Goal: Task Accomplishment & Management: Manage account settings

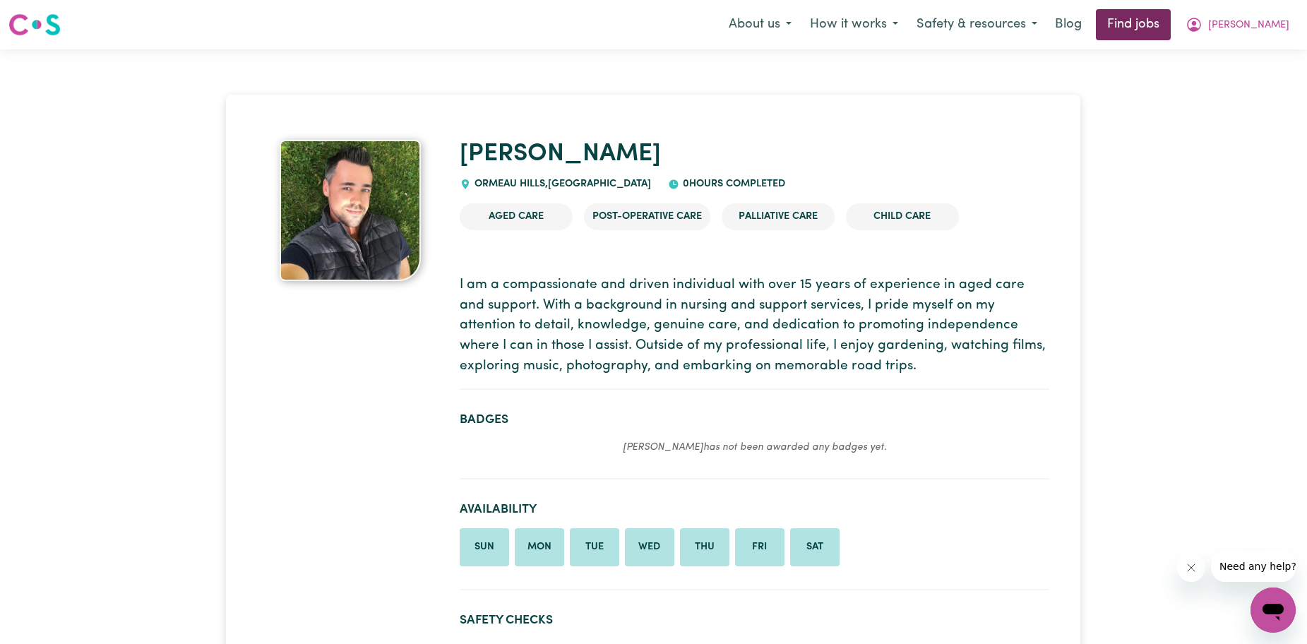
click at [1171, 25] on link "Find jobs" at bounding box center [1133, 24] width 75 height 31
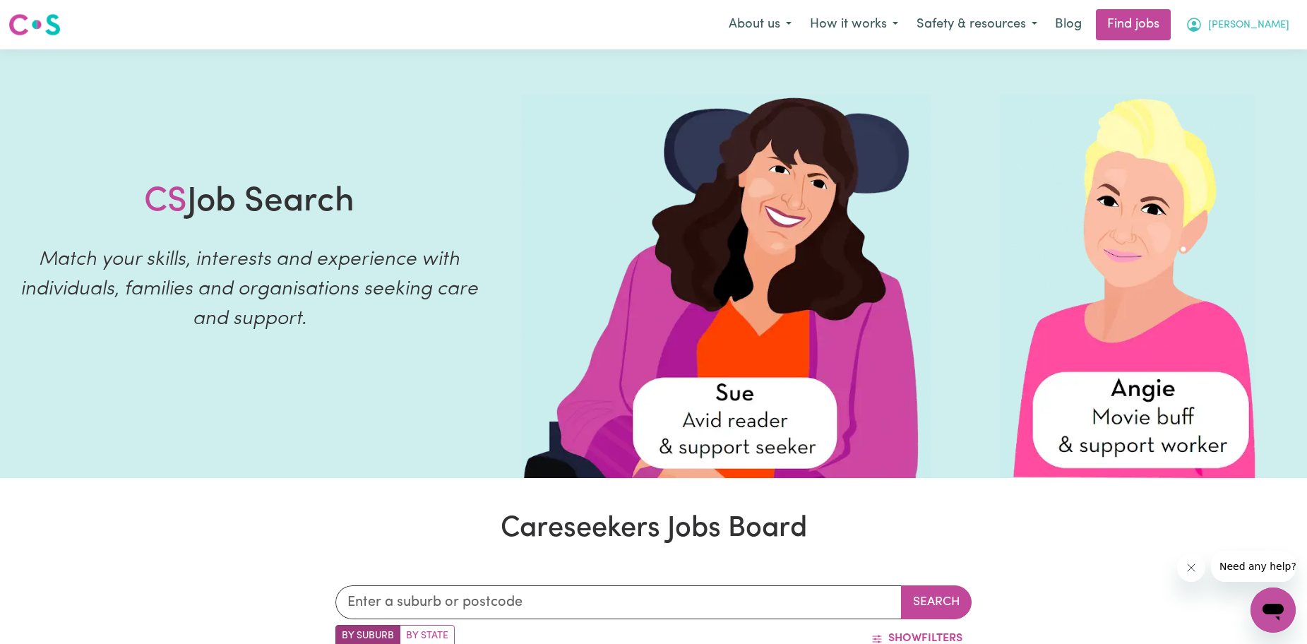
click at [1263, 29] on span "Daniel" at bounding box center [1248, 26] width 81 height 16
click at [1211, 61] on link "My Account" at bounding box center [1242, 55] width 112 height 27
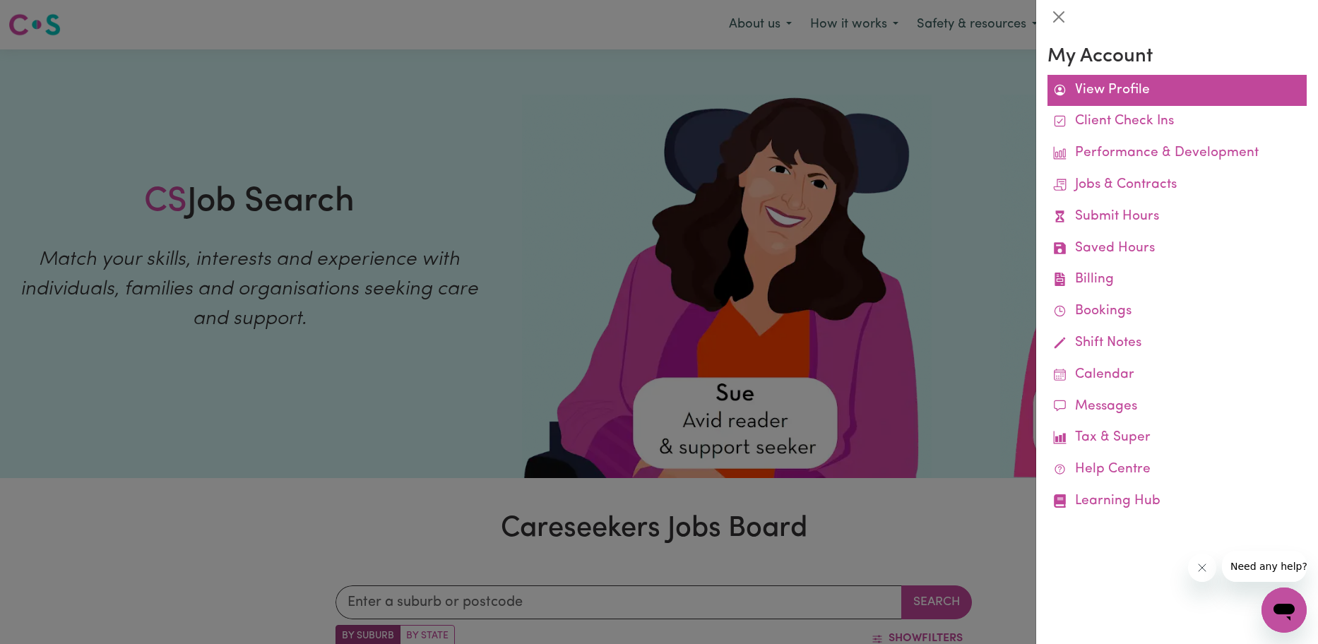
click at [1105, 98] on link "View Profile" at bounding box center [1176, 91] width 259 height 32
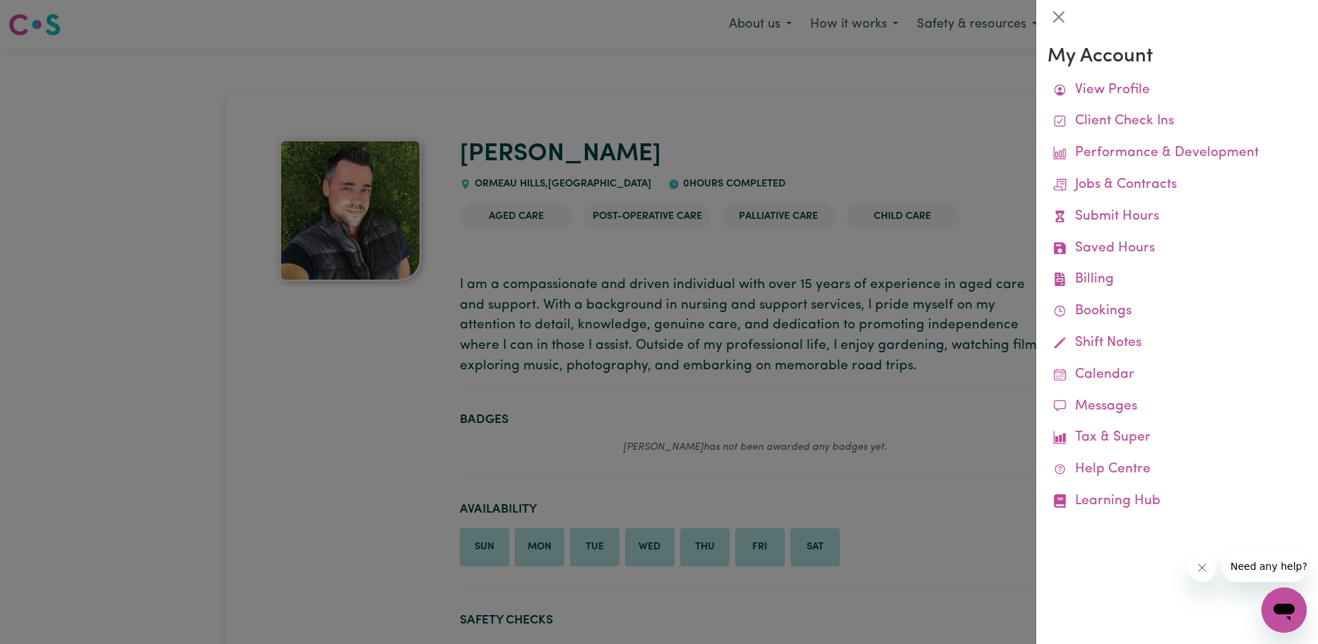
click at [863, 90] on div at bounding box center [659, 322] width 1318 height 644
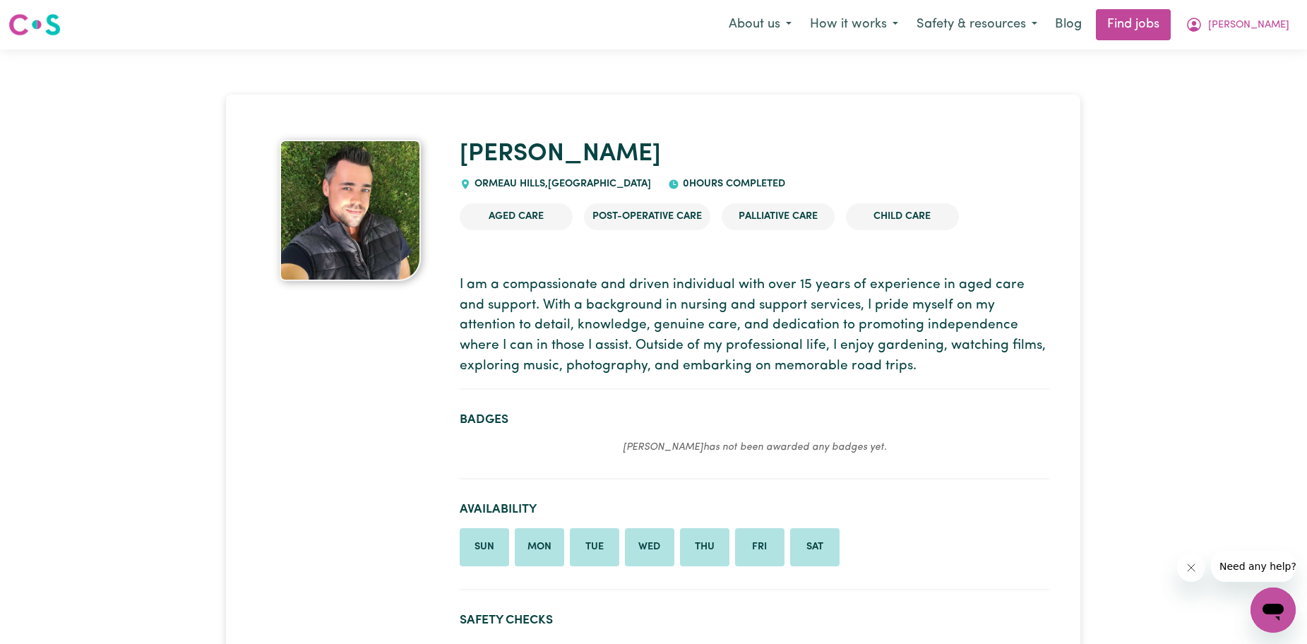
click at [28, 24] on img at bounding box center [34, 24] width 52 height 25
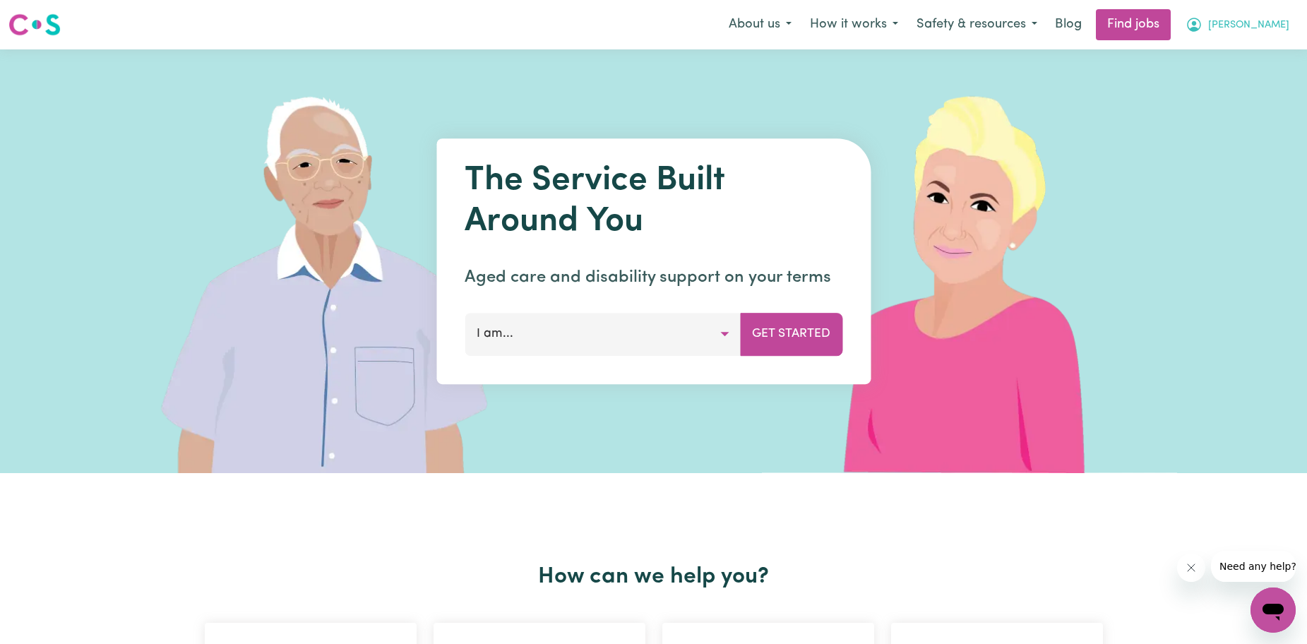
click at [1281, 19] on span "Daniel" at bounding box center [1248, 26] width 81 height 16
click at [1235, 64] on link "My Account" at bounding box center [1242, 55] width 112 height 27
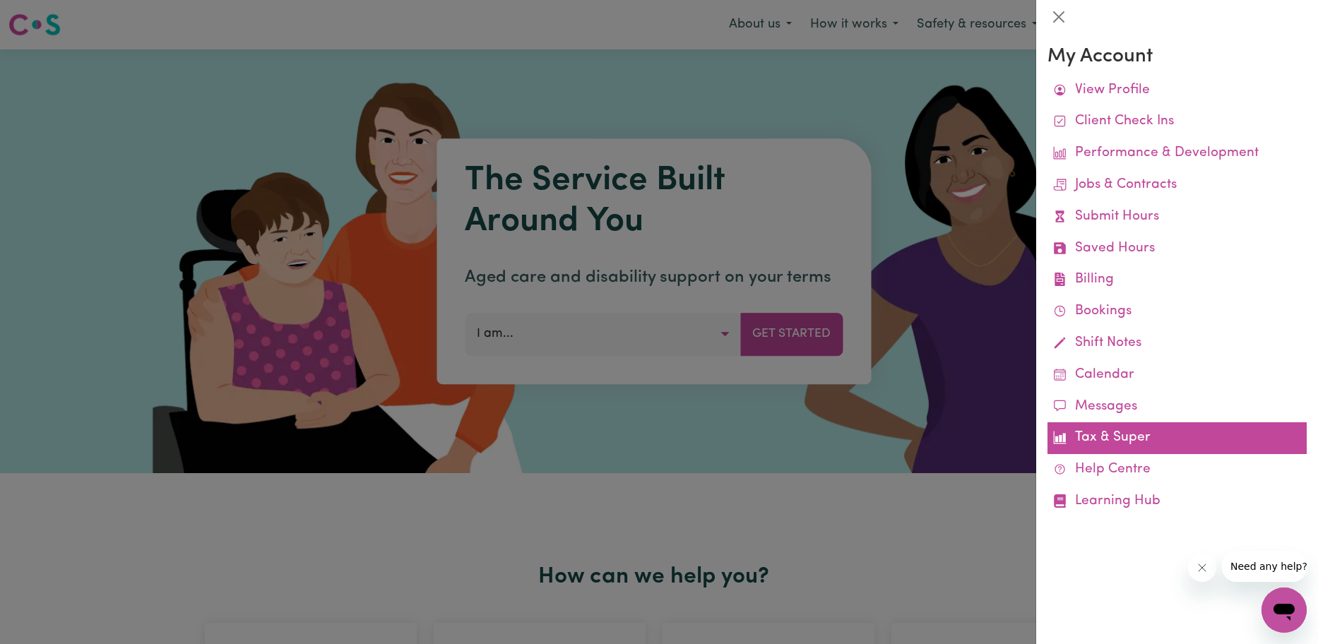
click at [1083, 443] on link "Tax & Super" at bounding box center [1176, 438] width 259 height 32
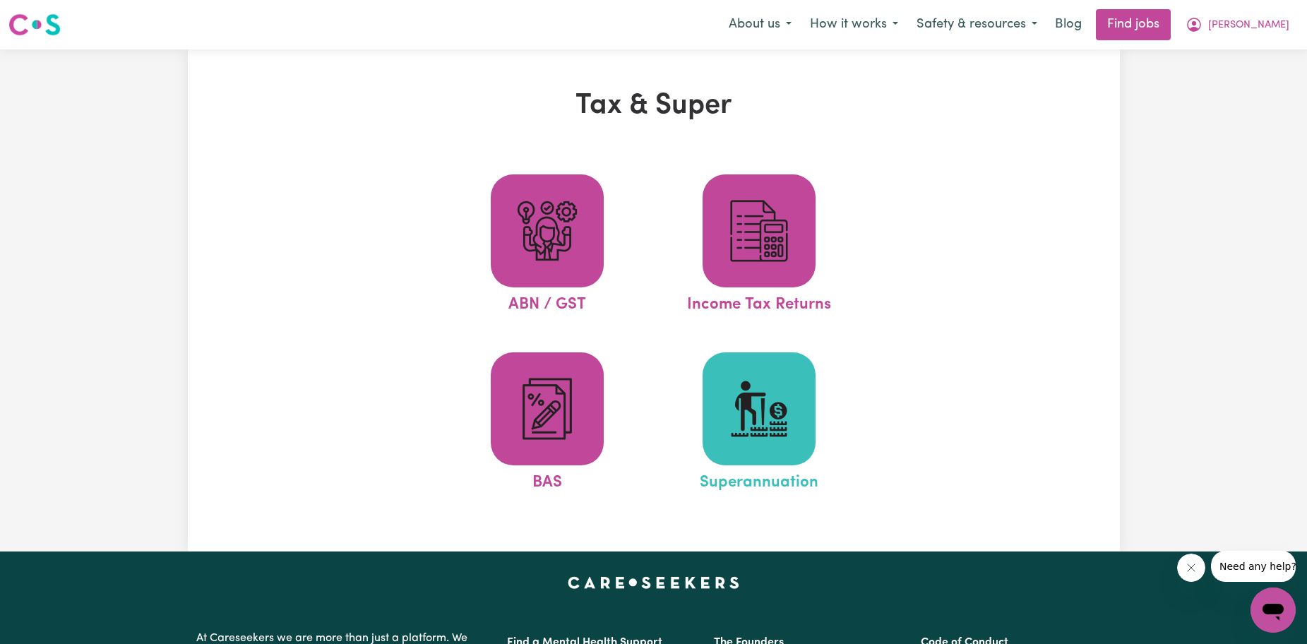
click at [780, 404] on img at bounding box center [759, 409] width 68 height 68
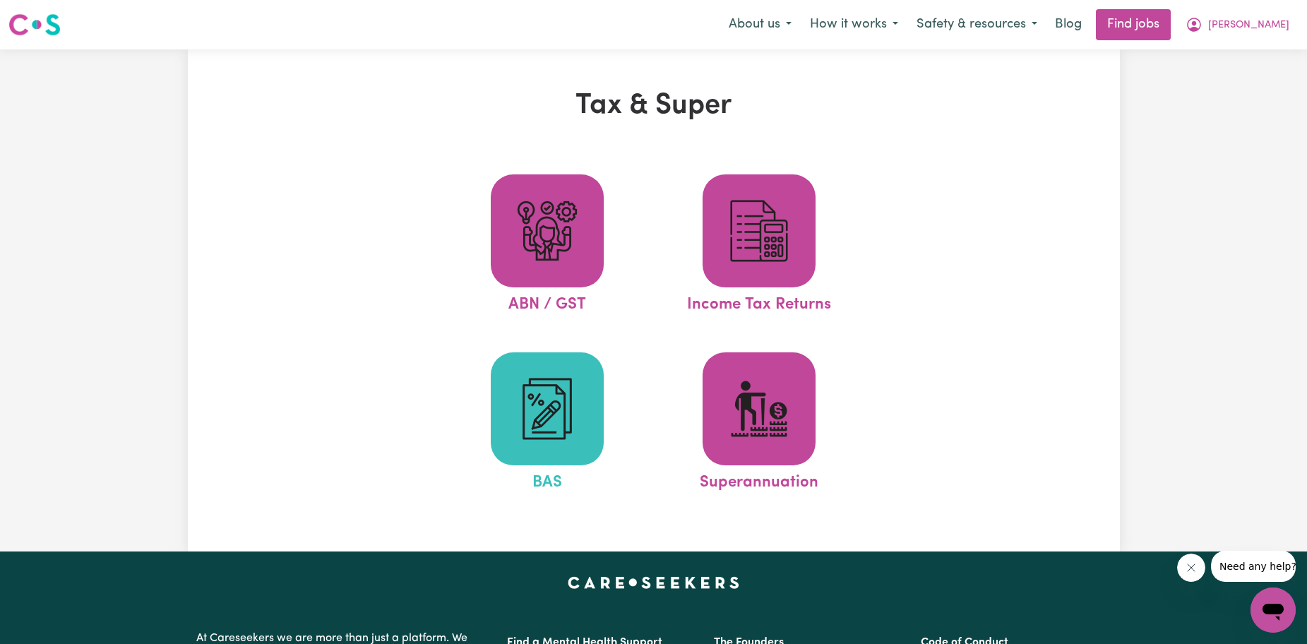
click at [580, 364] on span at bounding box center [547, 408] width 113 height 113
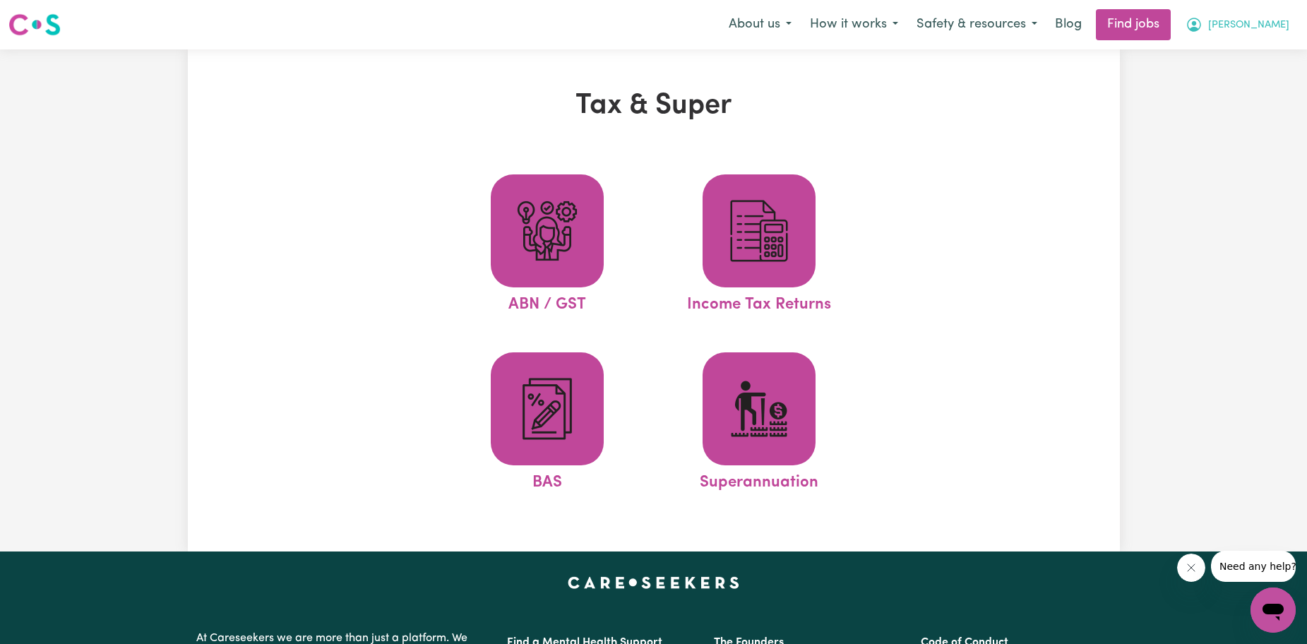
click at [1263, 25] on span "Daniel" at bounding box center [1248, 26] width 81 height 16
click at [1228, 61] on link "My Account" at bounding box center [1242, 55] width 112 height 27
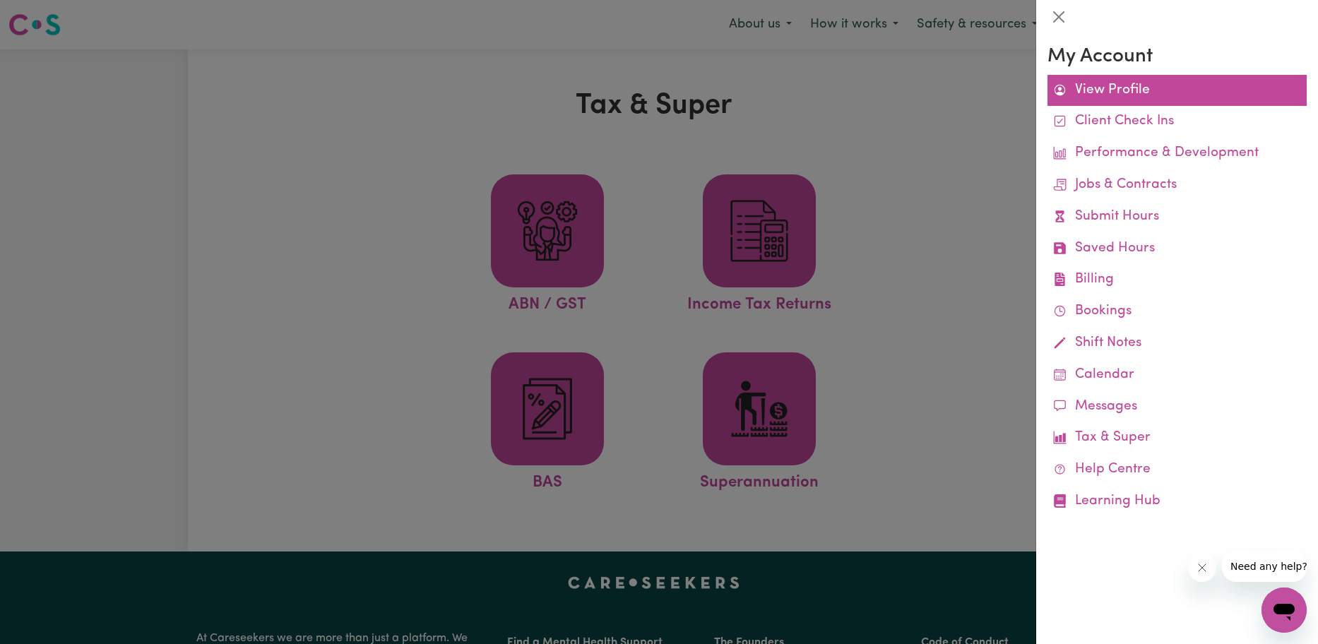
click at [1099, 90] on link "View Profile" at bounding box center [1176, 91] width 259 height 32
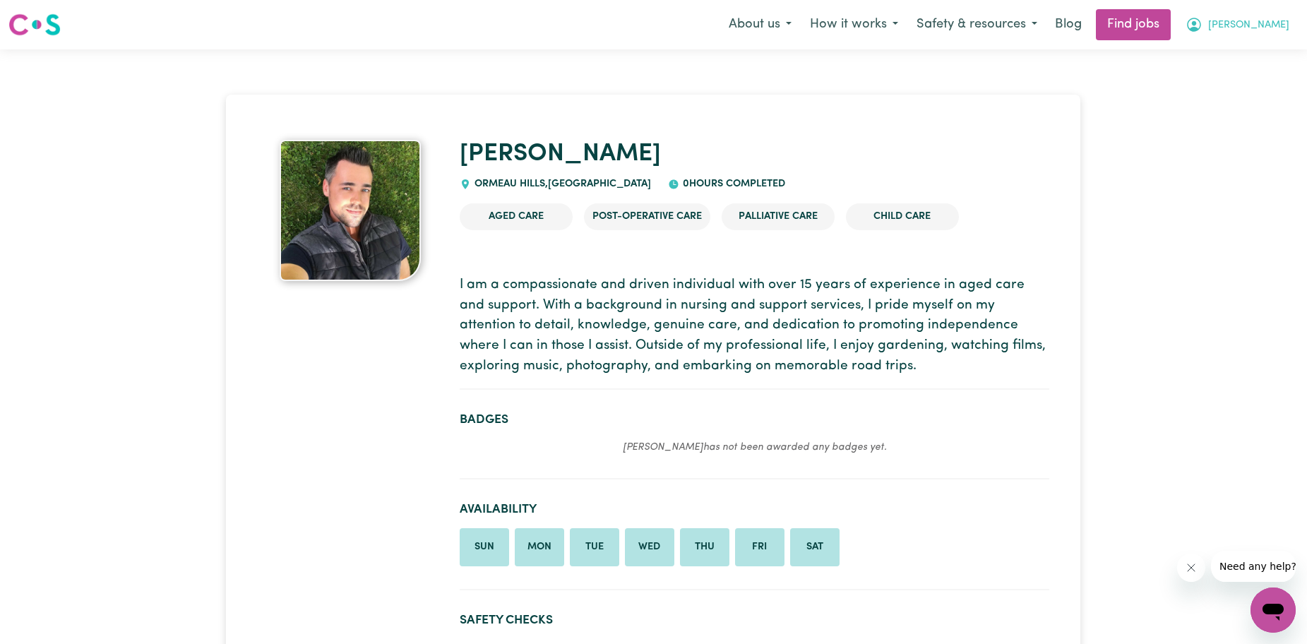
click at [1253, 35] on button "Daniel" at bounding box center [1237, 25] width 122 height 30
click at [1233, 80] on link "My Dashboard" at bounding box center [1242, 81] width 112 height 27
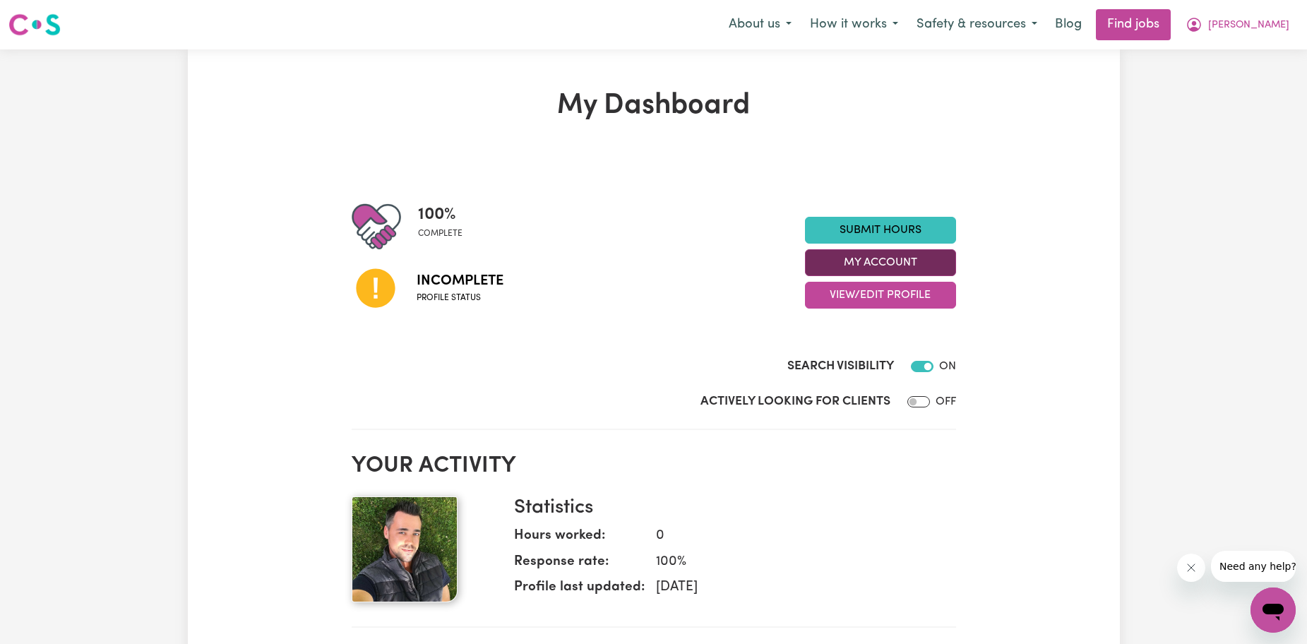
click at [871, 256] on button "My Account" at bounding box center [880, 262] width 151 height 27
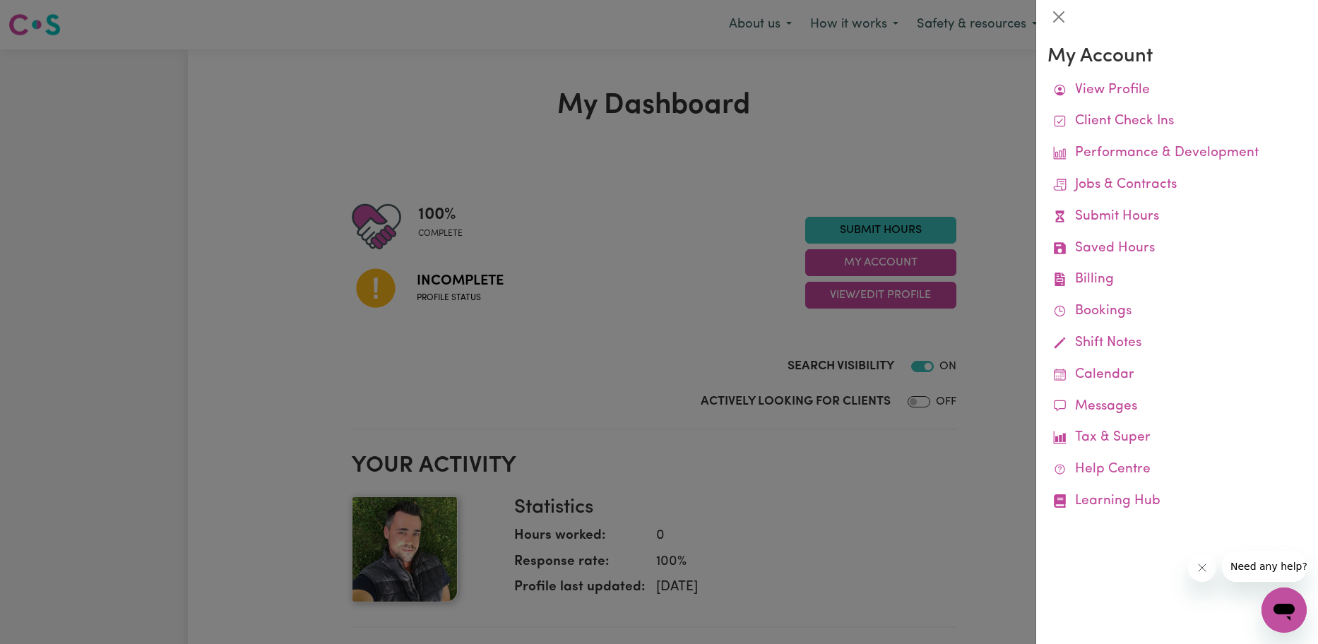
click at [722, 226] on div at bounding box center [659, 322] width 1318 height 644
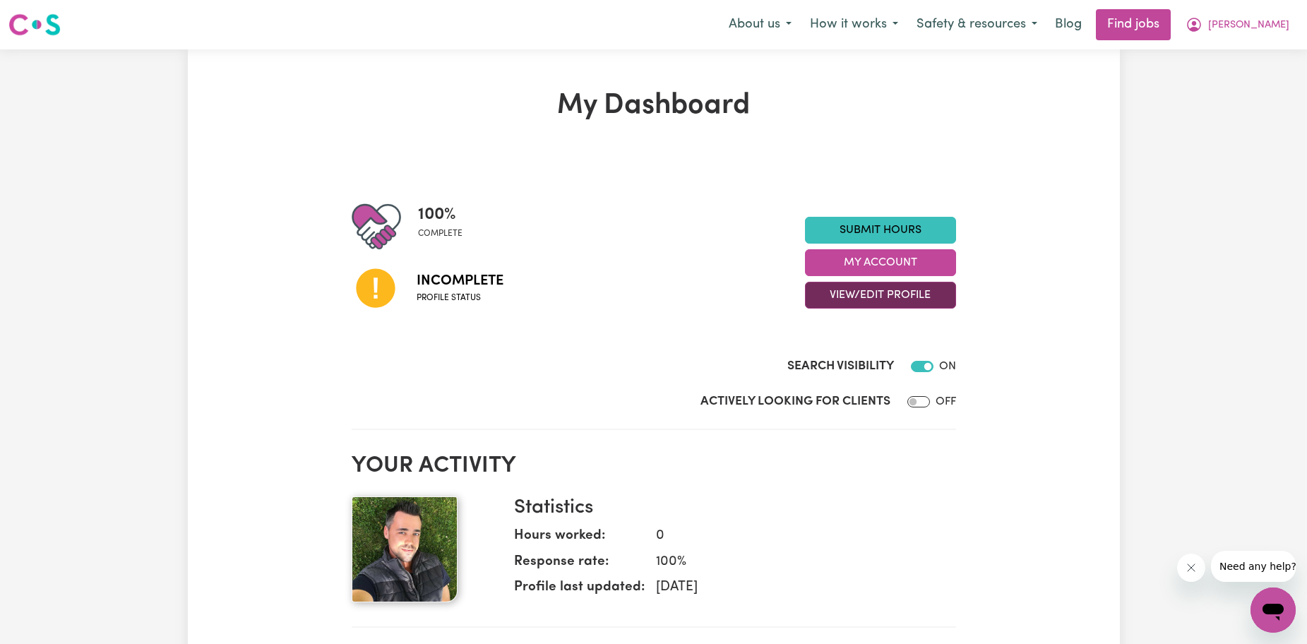
click at [818, 302] on button "View/Edit Profile" at bounding box center [880, 295] width 151 height 27
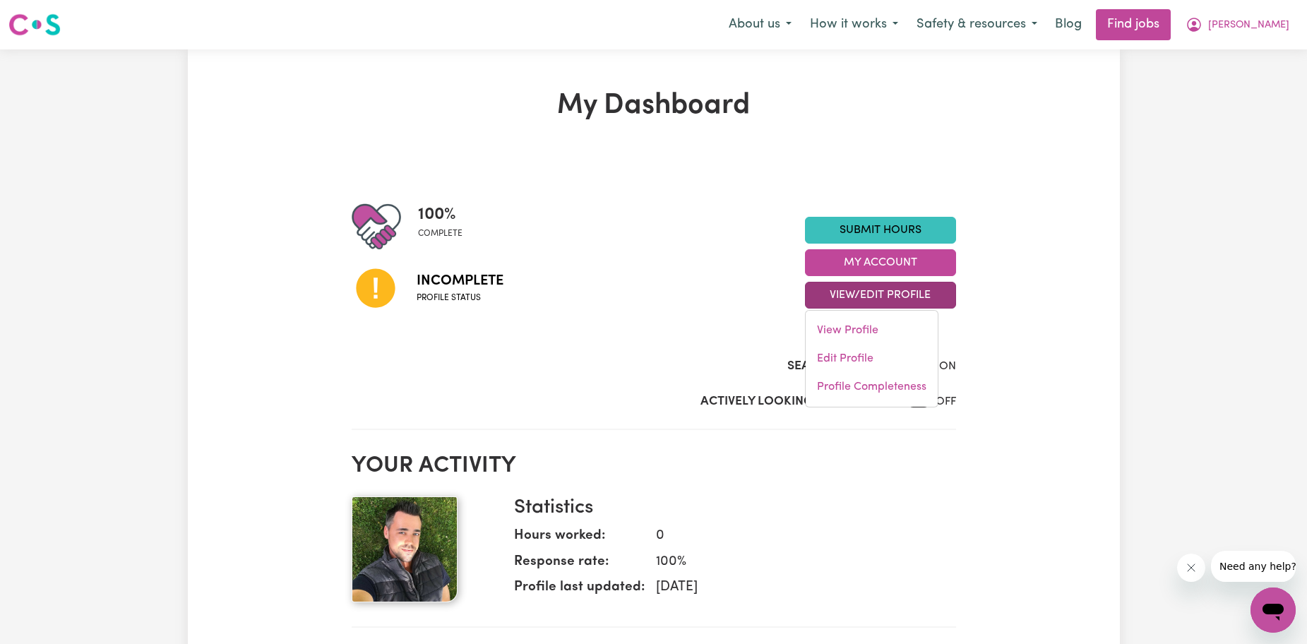
click at [755, 309] on div "Incomplete Profile status" at bounding box center [578, 287] width 453 height 72
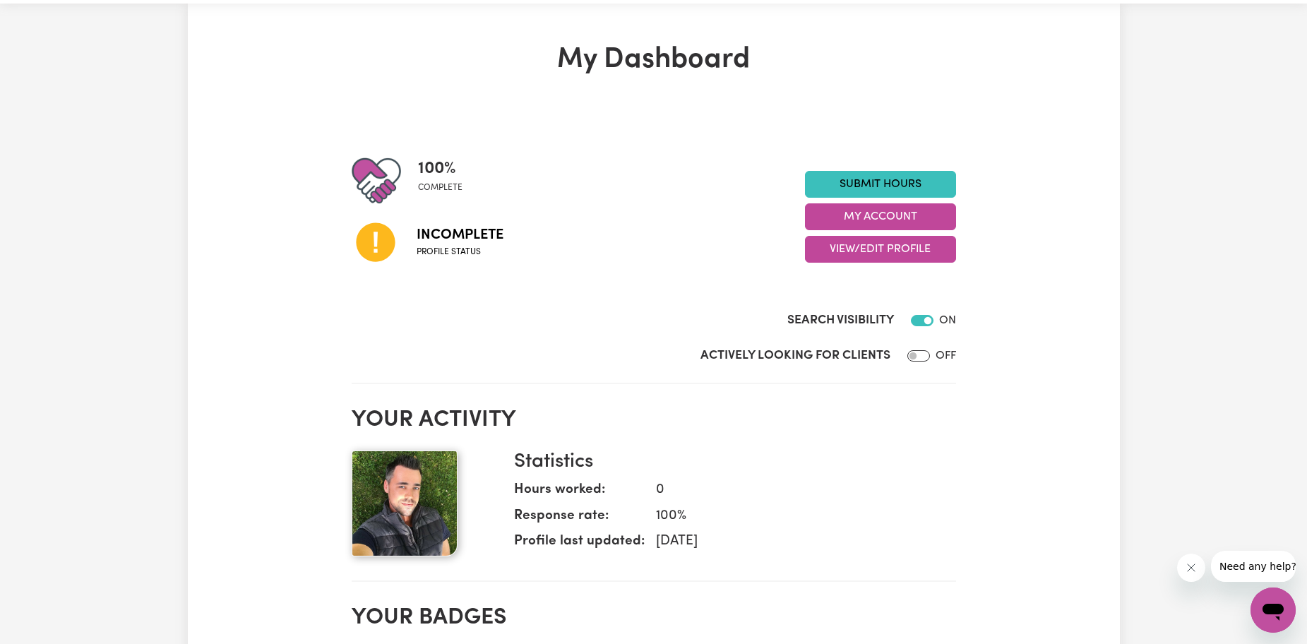
scroll to position [71, 0]
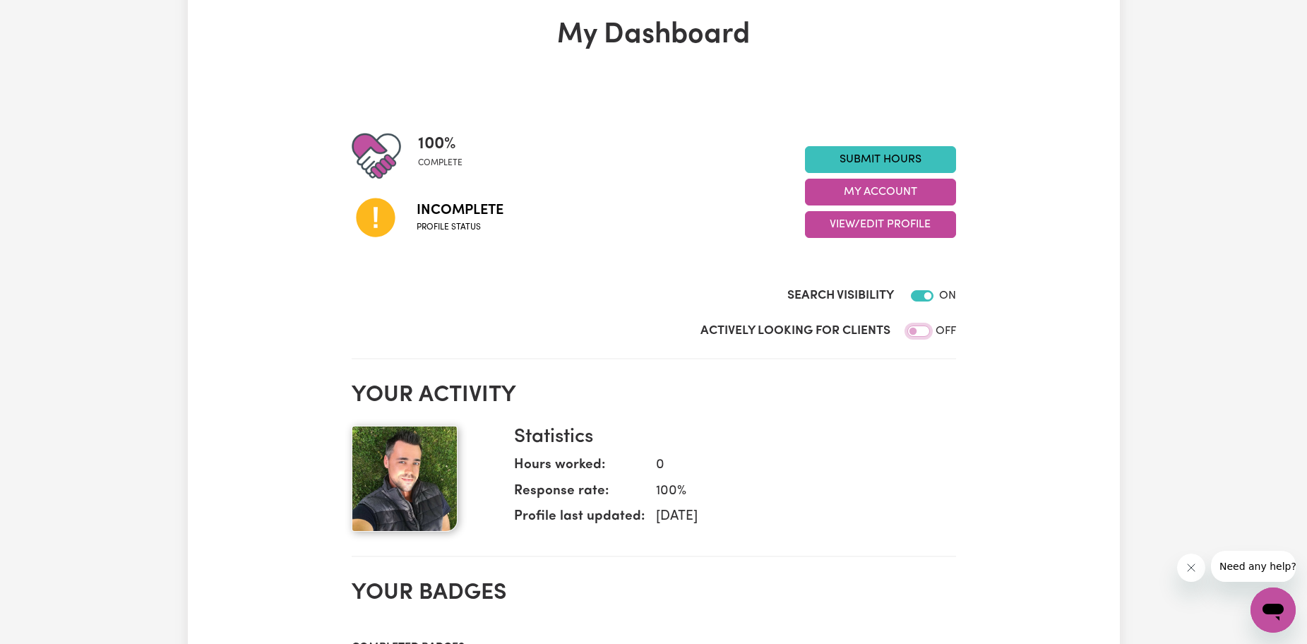
click at [921, 332] on input "Actively Looking for Clients" at bounding box center [918, 331] width 23 height 11
checkbox input "true"
click at [861, 463] on dd "0" at bounding box center [795, 465] width 300 height 20
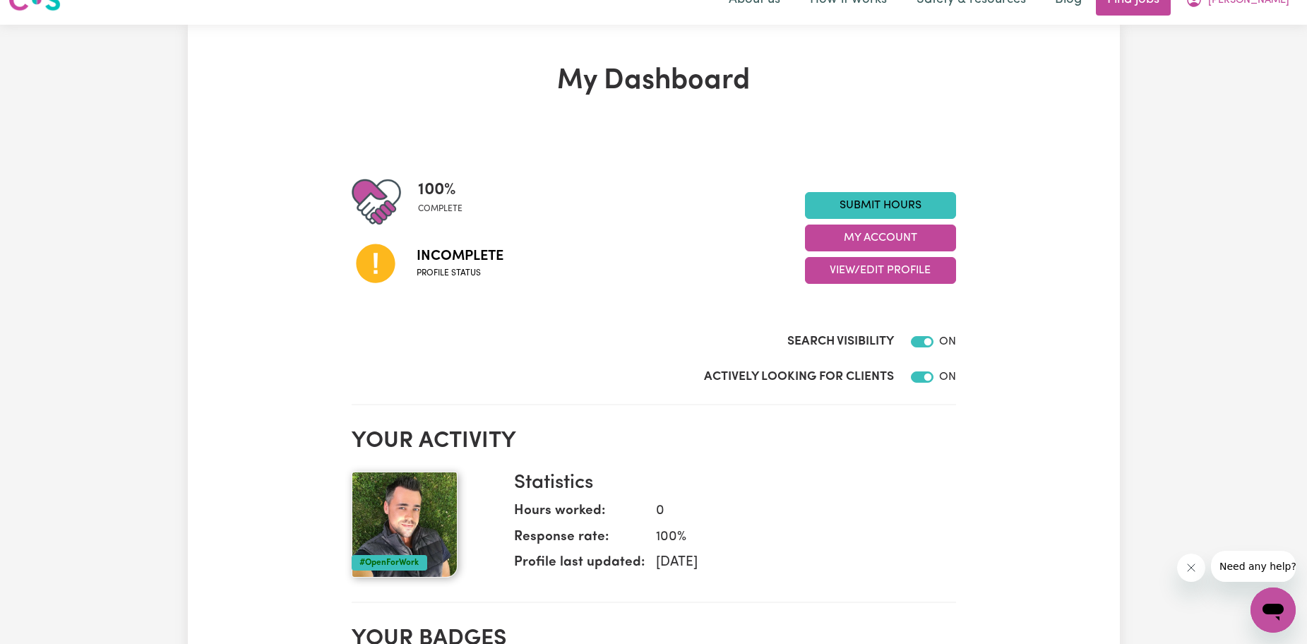
scroll to position [0, 0]
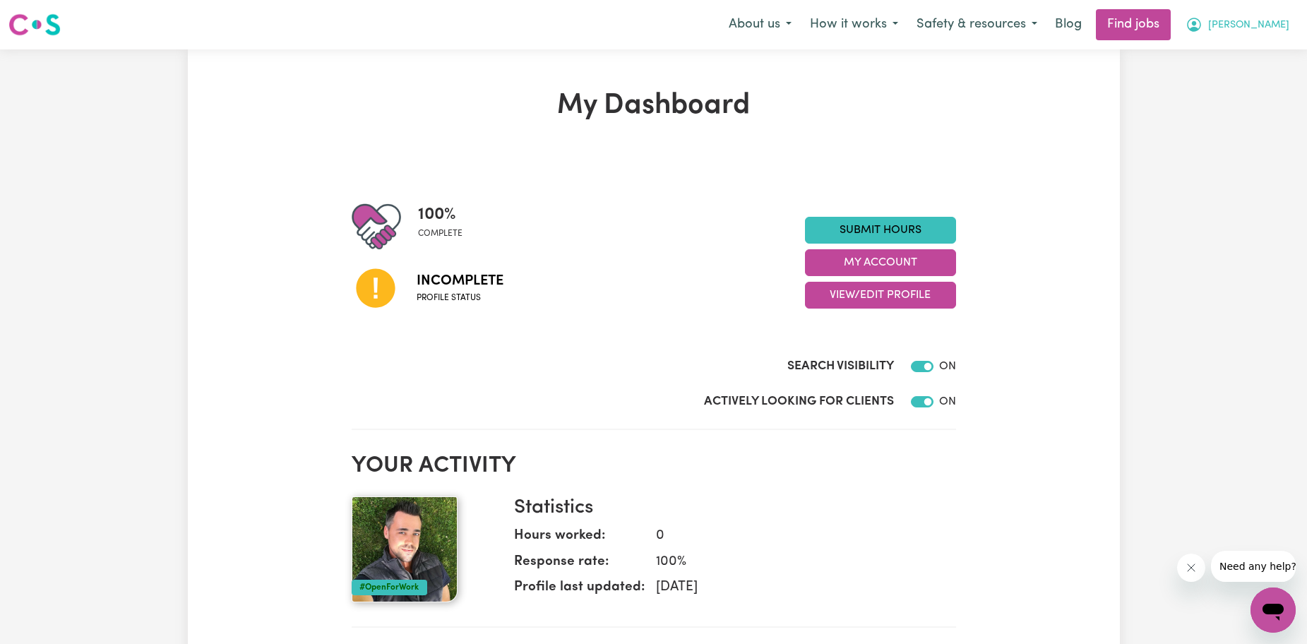
click at [1254, 25] on button "Daniel" at bounding box center [1237, 25] width 122 height 30
click at [1171, 28] on link "Find jobs" at bounding box center [1133, 24] width 75 height 31
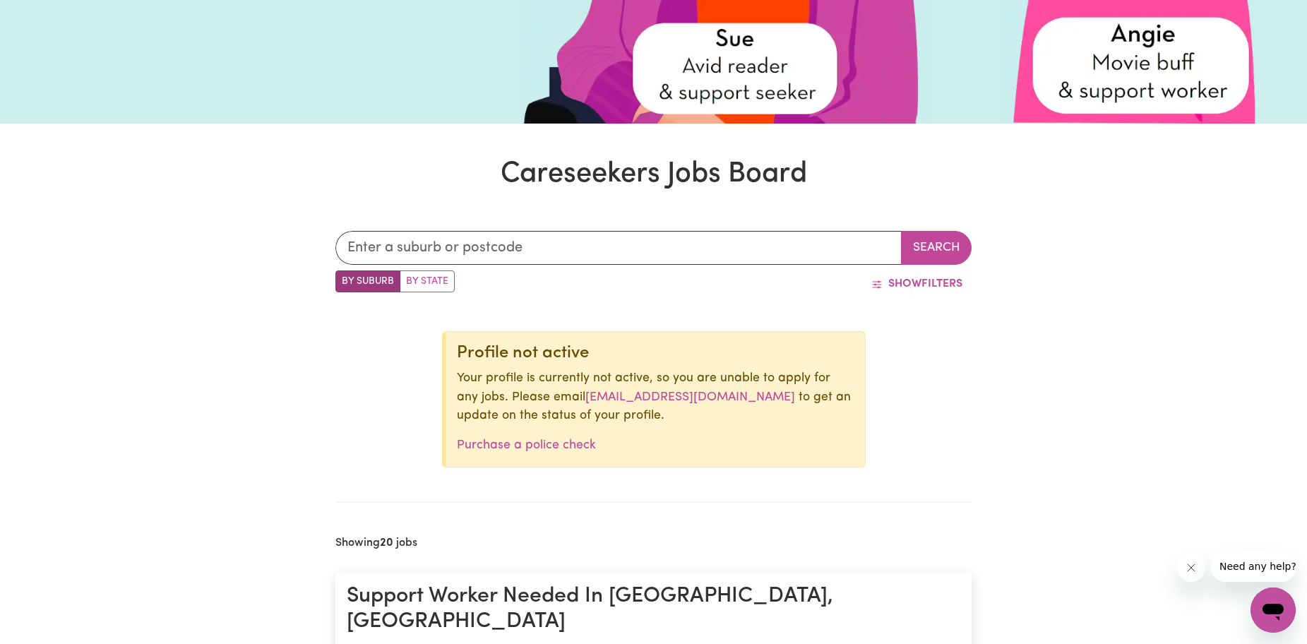
scroll to position [424, 0]
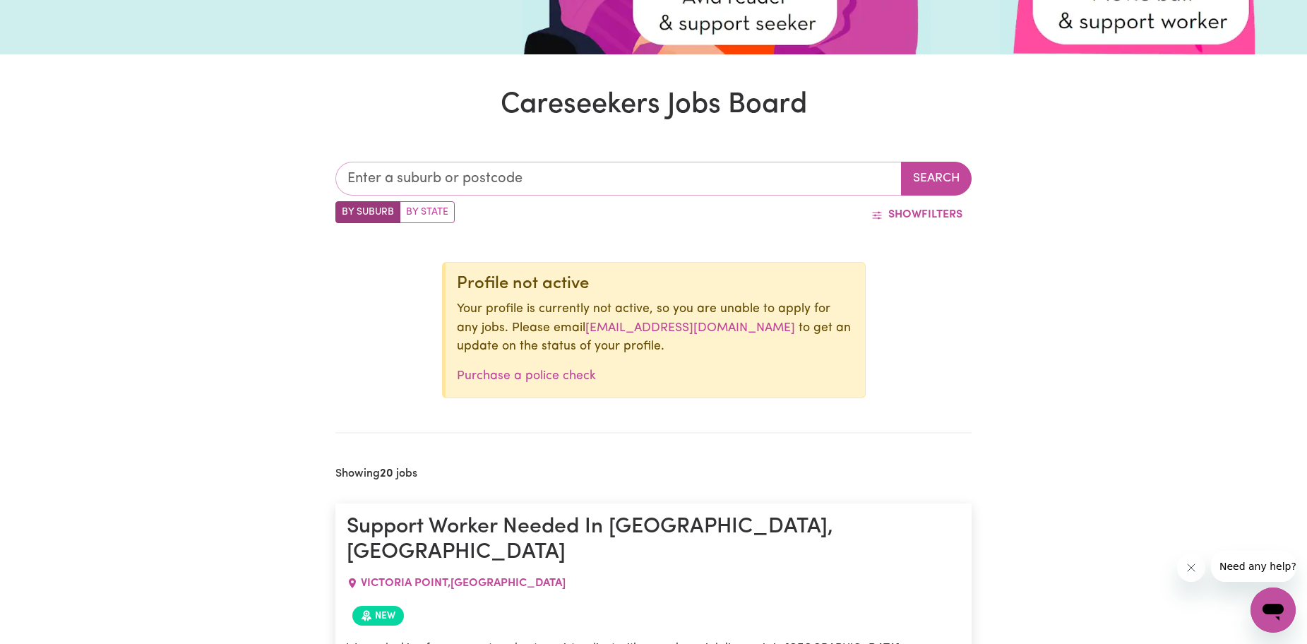
click at [488, 190] on input "text" at bounding box center [618, 179] width 567 height 34
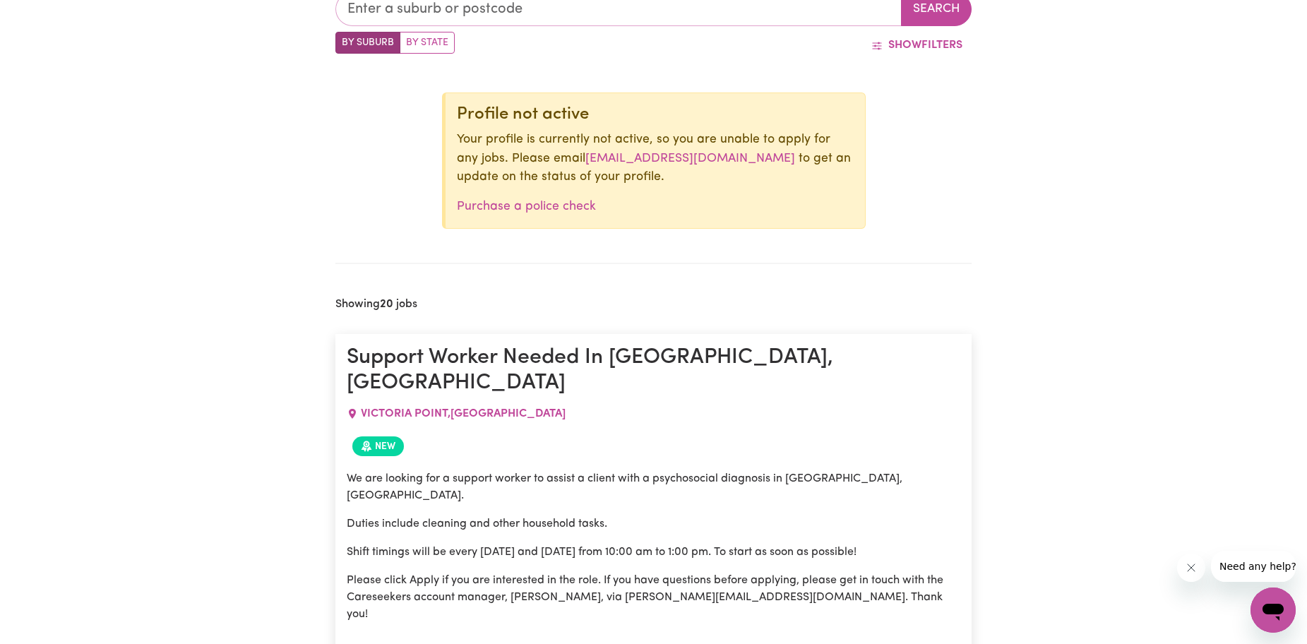
scroll to position [353, 0]
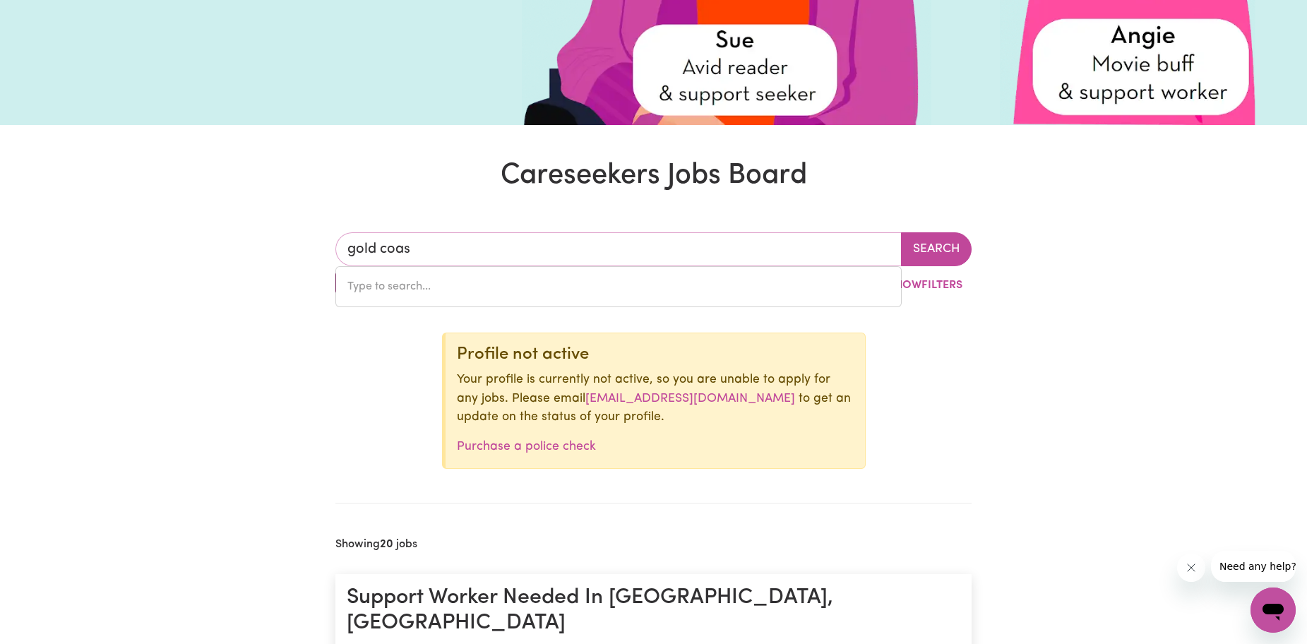
type input "gold coast"
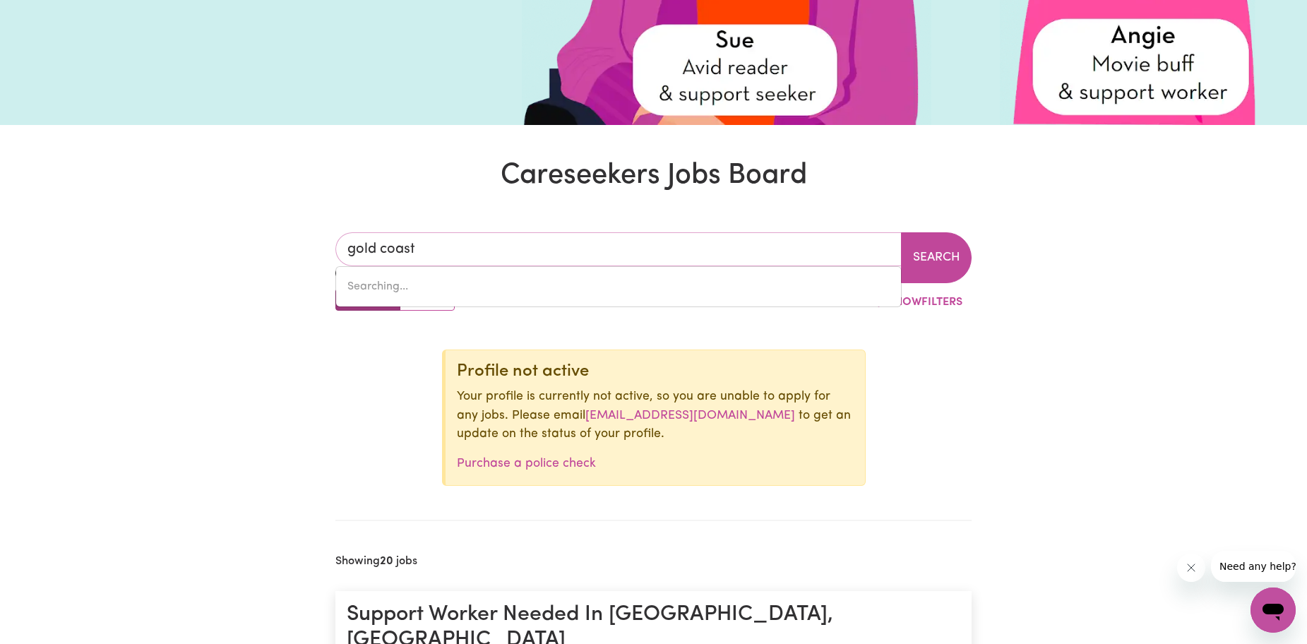
type input "gold coast MC, Queensland, 4217"
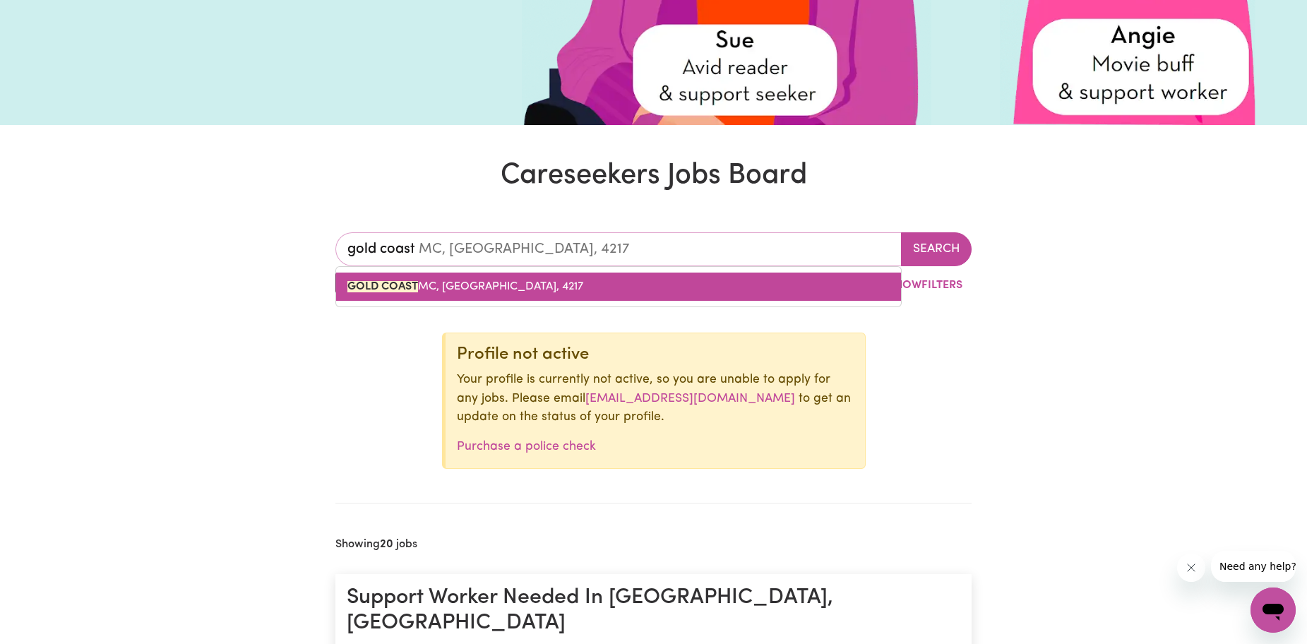
click at [585, 286] on link "GOLD COAST MC, Queensland, 4217" at bounding box center [618, 287] width 565 height 28
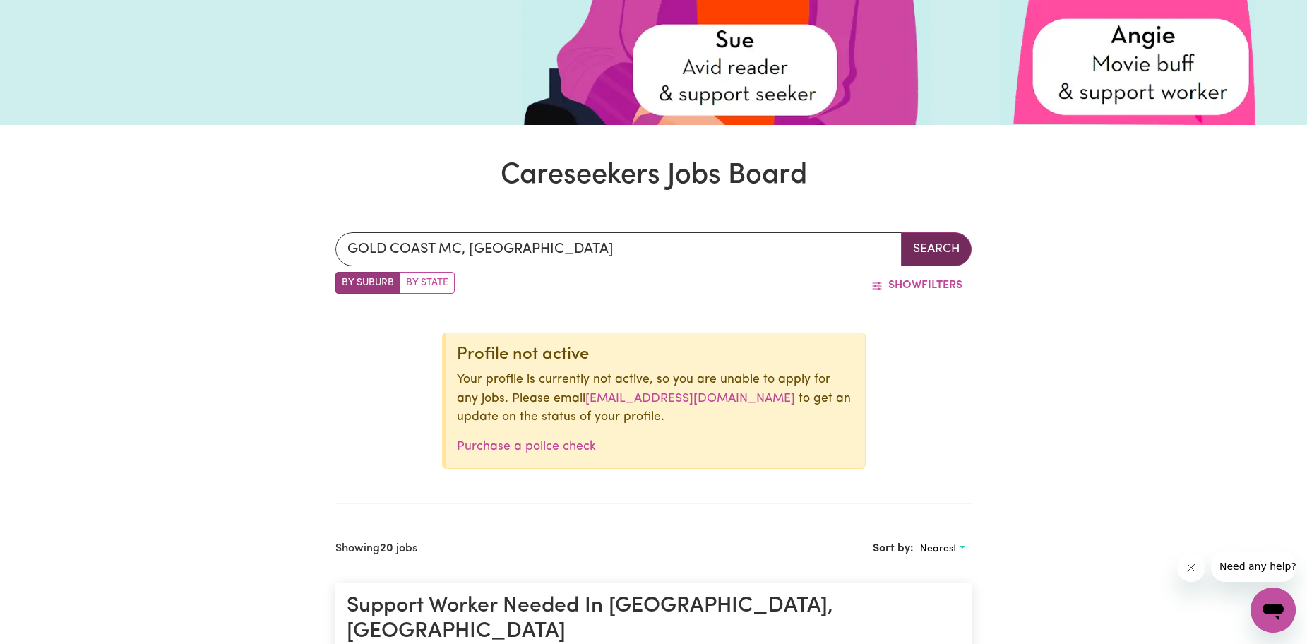
click at [936, 240] on button "Search" at bounding box center [936, 249] width 71 height 34
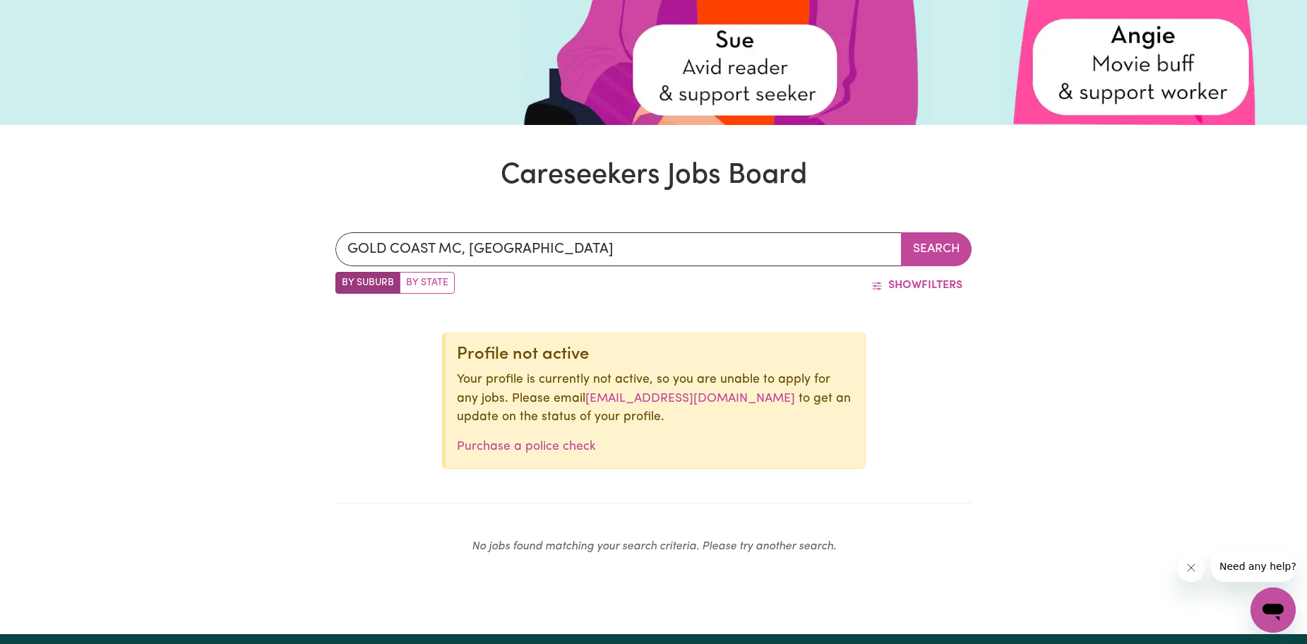
click at [425, 287] on label "By State" at bounding box center [427, 283] width 55 height 22
click at [345, 281] on input "By State" at bounding box center [339, 276] width 9 height 9
radio input "true"
click at [351, 282] on label "By Suburb" at bounding box center [367, 283] width 65 height 22
click at [345, 281] on input "By Suburb" at bounding box center [339, 276] width 9 height 9
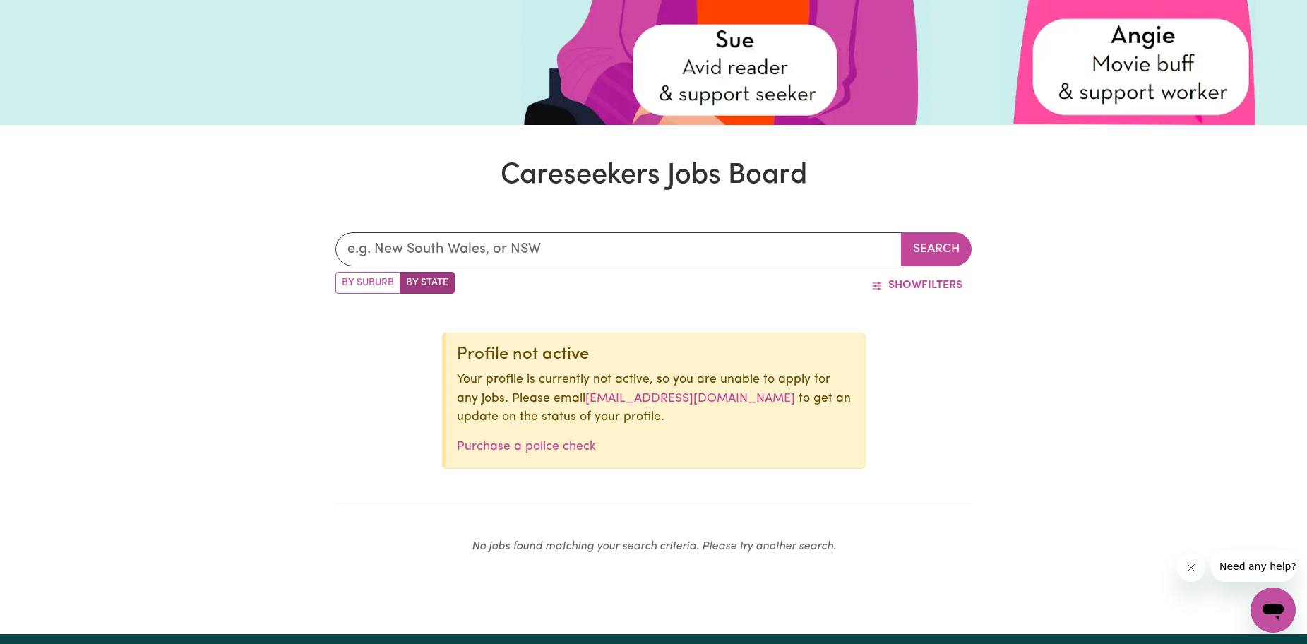
radio input "true"
click at [466, 264] on input "GOLD COAST MC, Queensland" at bounding box center [618, 249] width 567 height 34
drag, startPoint x: 544, startPoint y: 253, endPoint x: 470, endPoint y: 253, distance: 74.8
click at [59, 246] on div "GOLD COAST MC, Queensland No matches found. Search By Suburb By State Show Filt…" at bounding box center [653, 398] width 1307 height 401
type input "GOLD COAST MC"
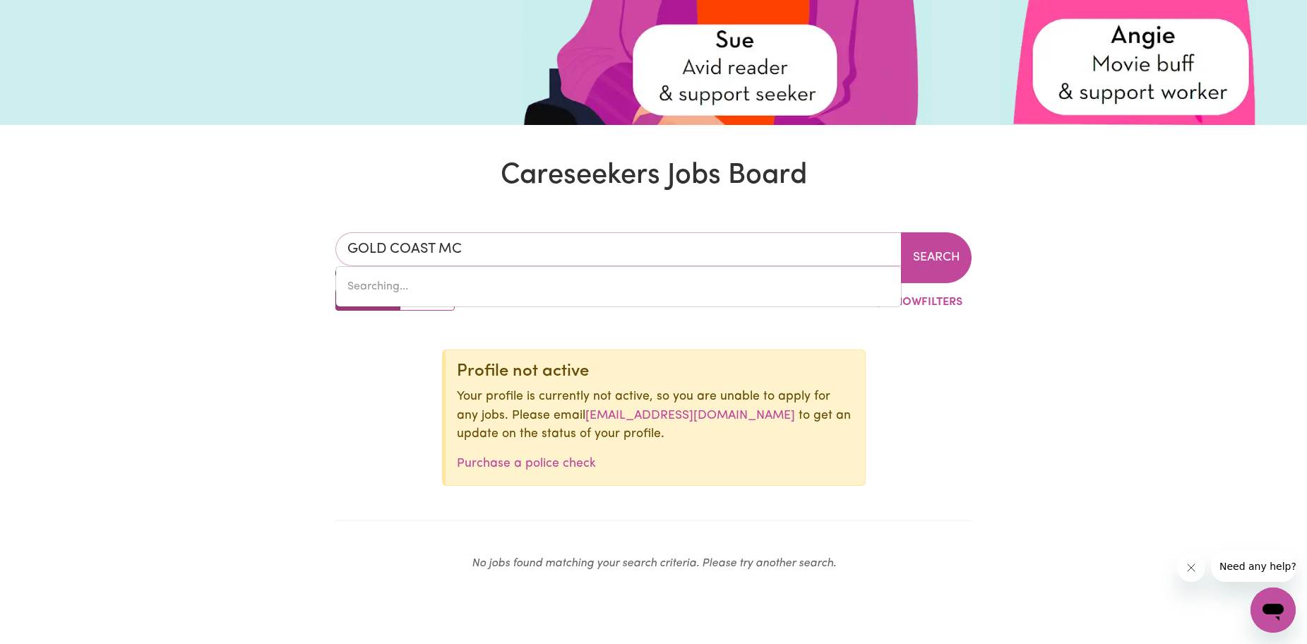
type input "GOLD COAST MC, Queensland, 4217"
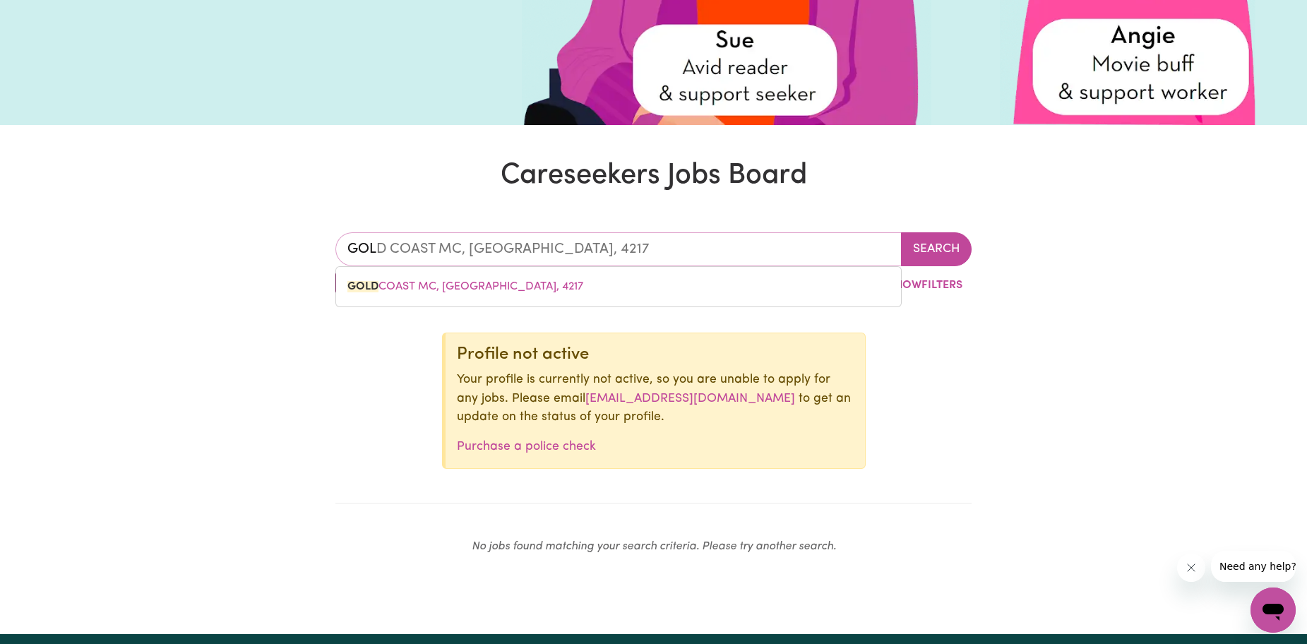
type input "GO"
type input "G"
type input "Coomera"
type input "Coomera, Queensland, 4209"
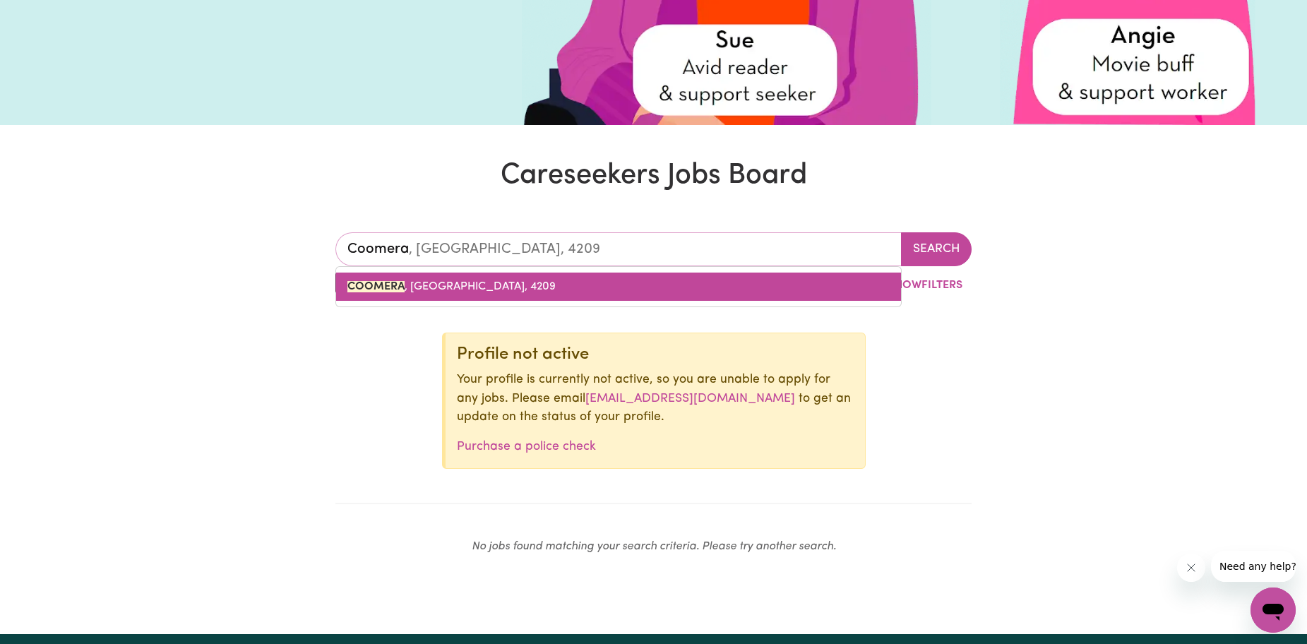
click at [575, 290] on link "COOMERA , Queensland, 4209" at bounding box center [618, 287] width 565 height 28
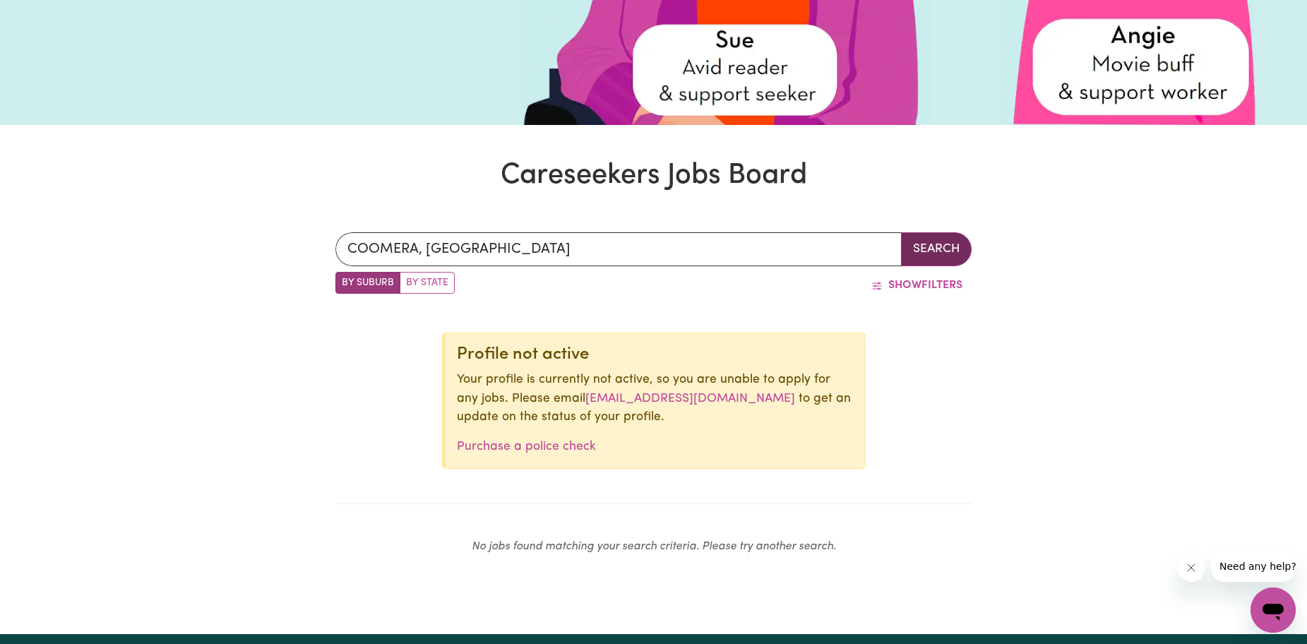
click at [931, 251] on button "Search" at bounding box center [936, 249] width 71 height 34
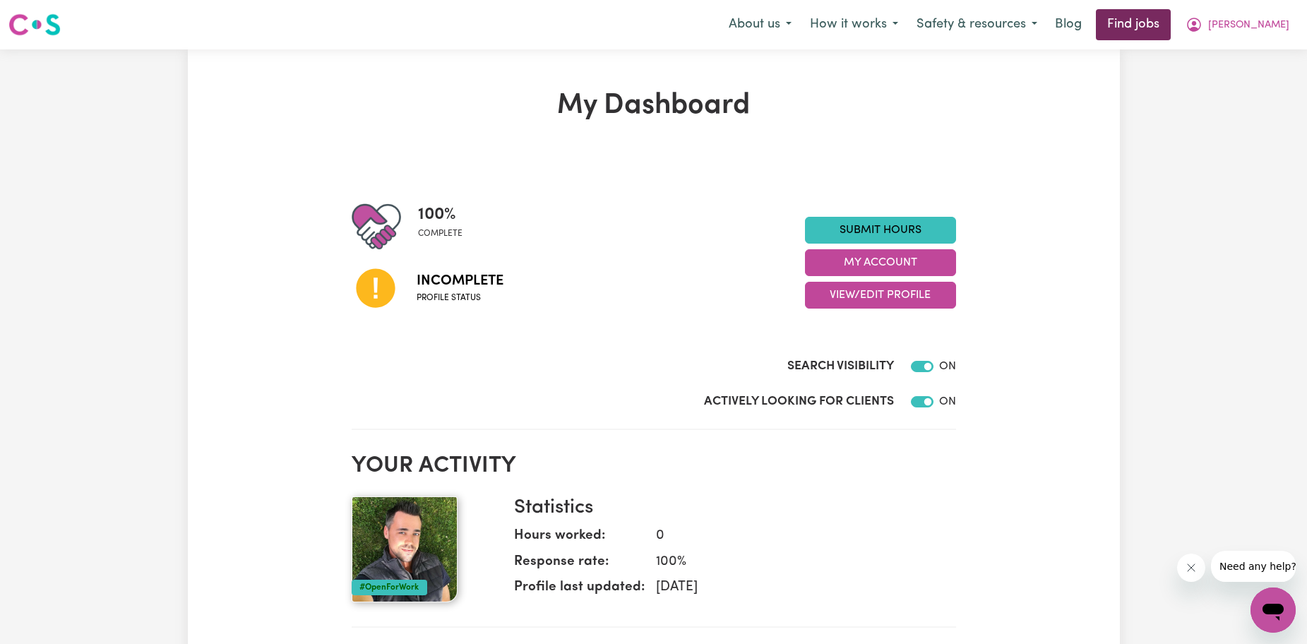
click at [1171, 25] on link "Find jobs" at bounding box center [1133, 24] width 75 height 31
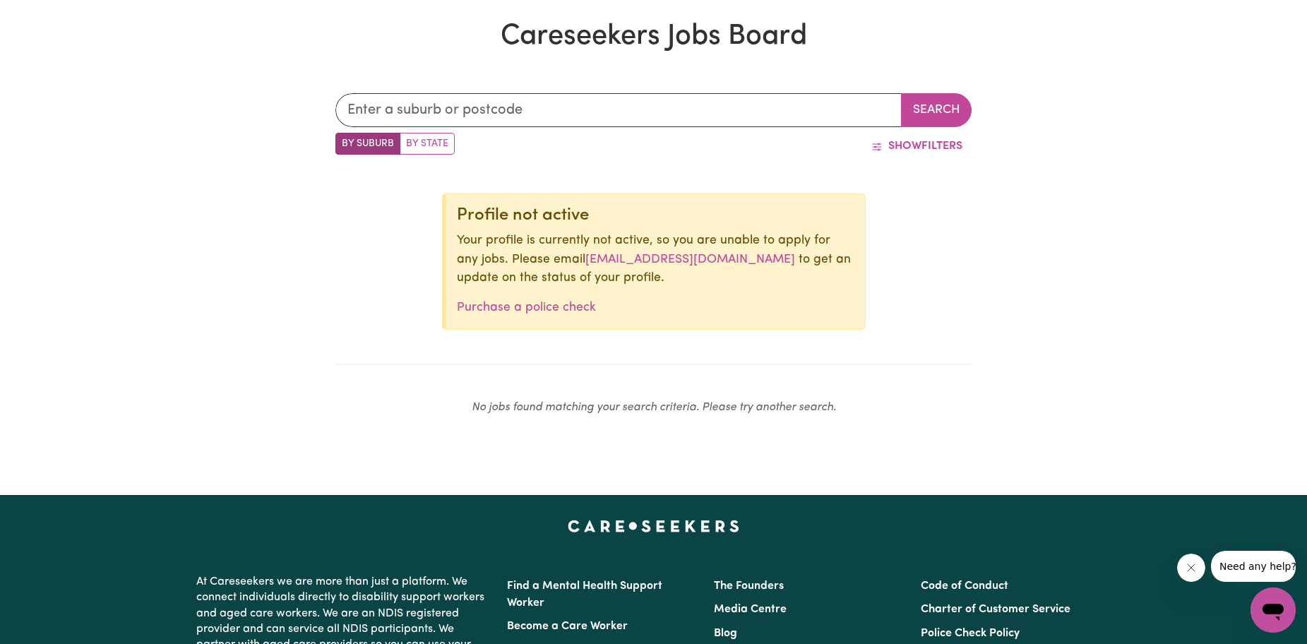
scroll to position [494, 0]
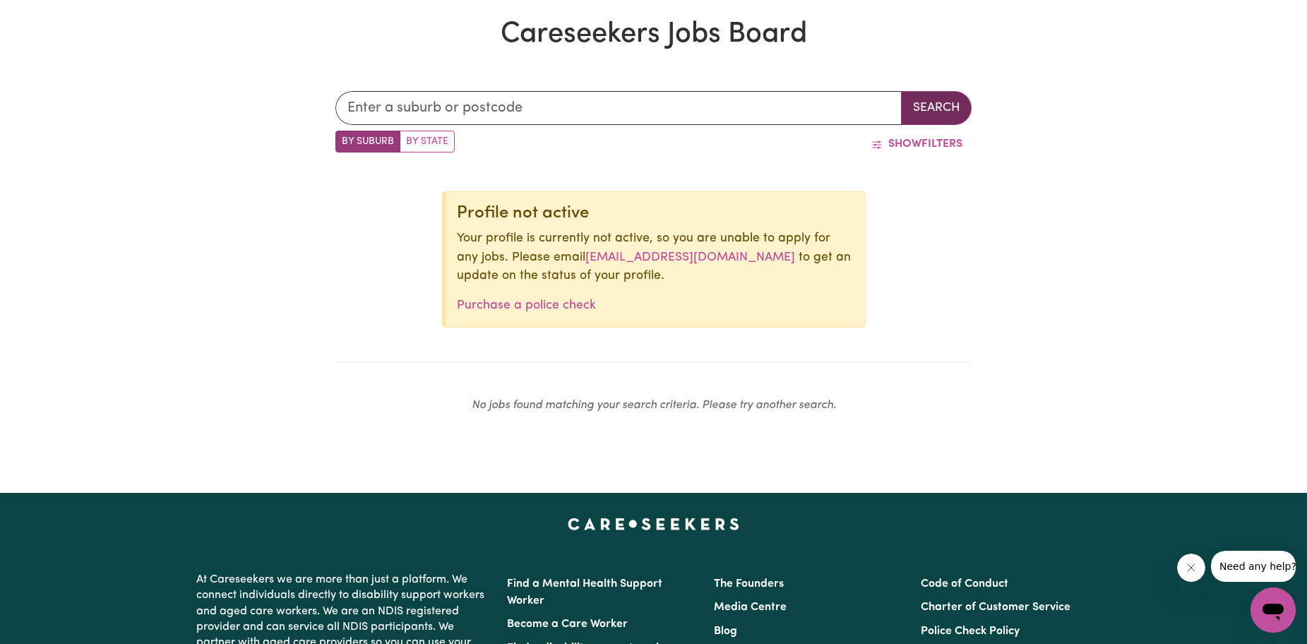
click at [920, 122] on button "Search" at bounding box center [936, 108] width 71 height 34
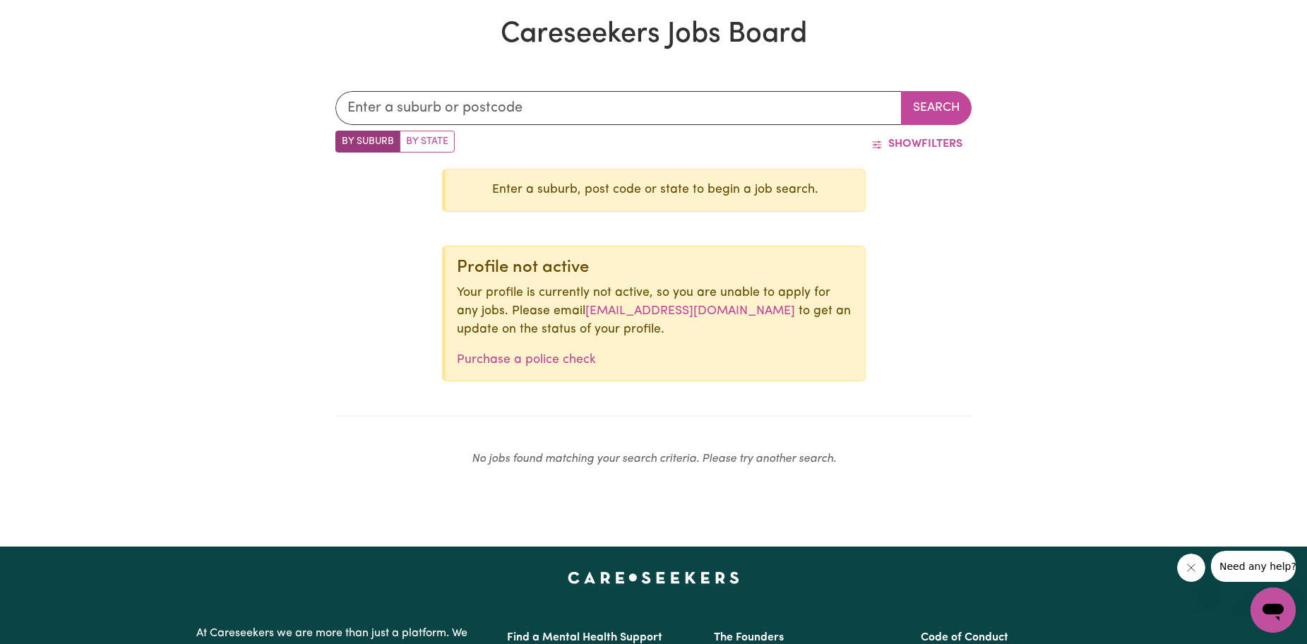
click at [426, 141] on label "By State" at bounding box center [427, 142] width 55 height 22
click at [345, 140] on input "By State" at bounding box center [339, 135] width 9 height 9
radio input "true"
click at [442, 117] on input "text" at bounding box center [618, 108] width 567 height 34
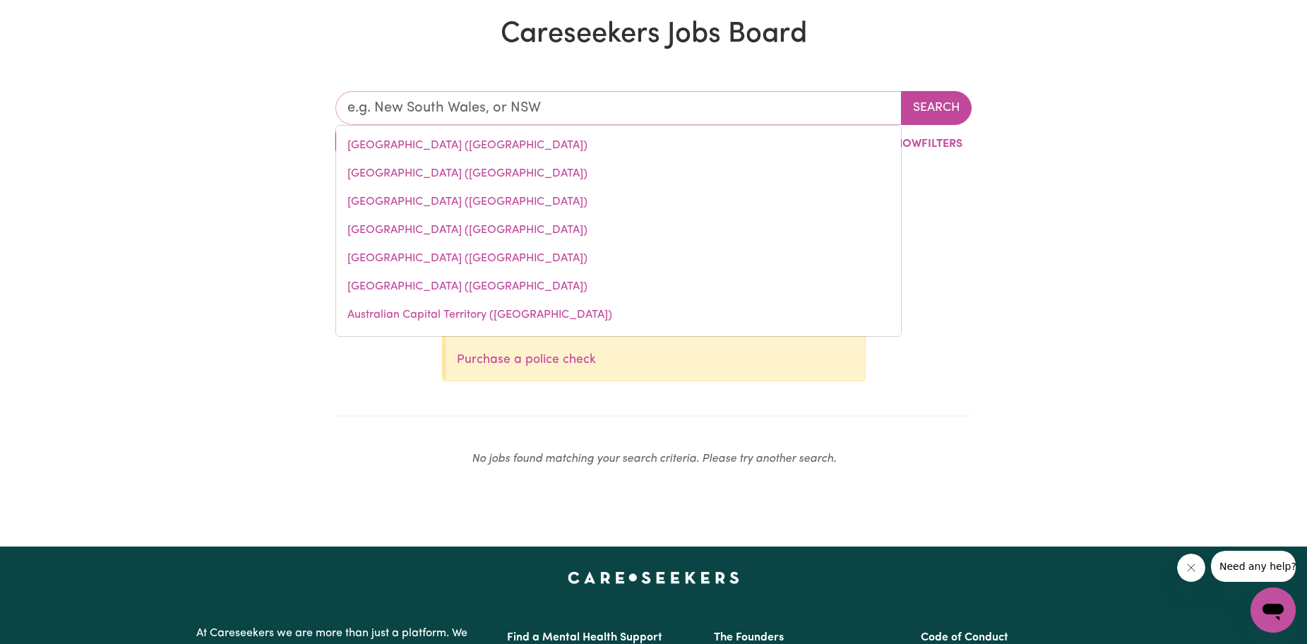
click at [439, 236] on link "Queensland (QLD)" at bounding box center [618, 230] width 565 height 28
type input "Queensland (QLD)"
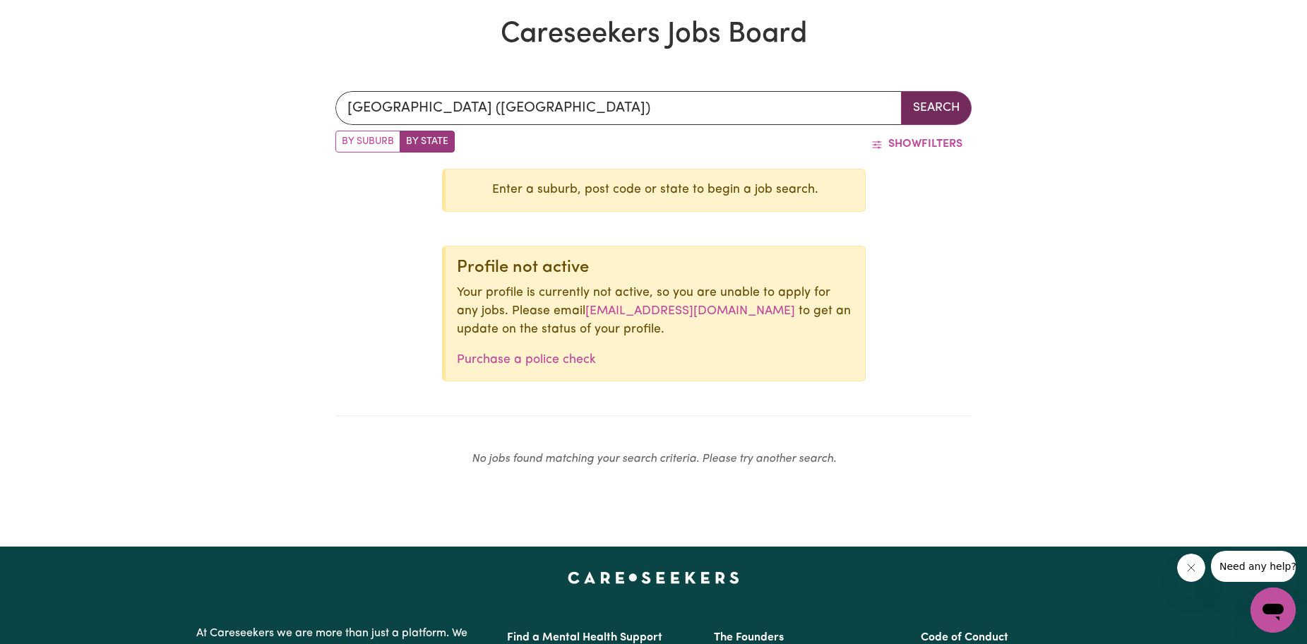
click at [923, 119] on button "Search" at bounding box center [936, 108] width 71 height 34
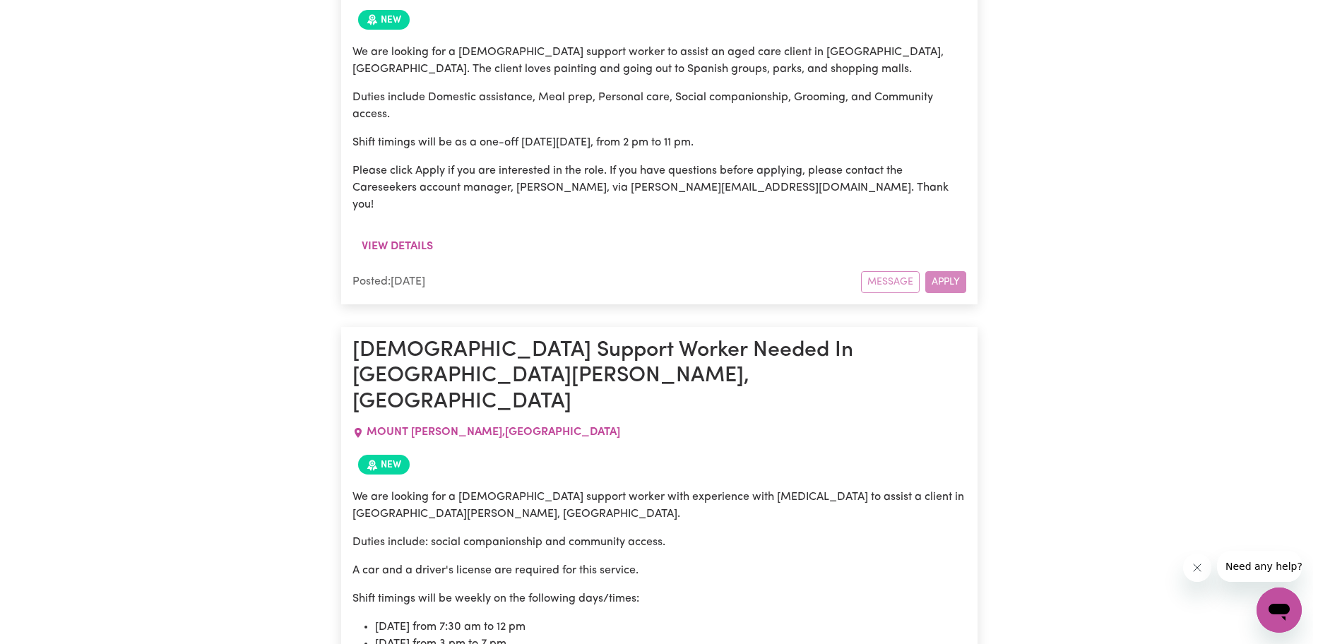
scroll to position [1907, 0]
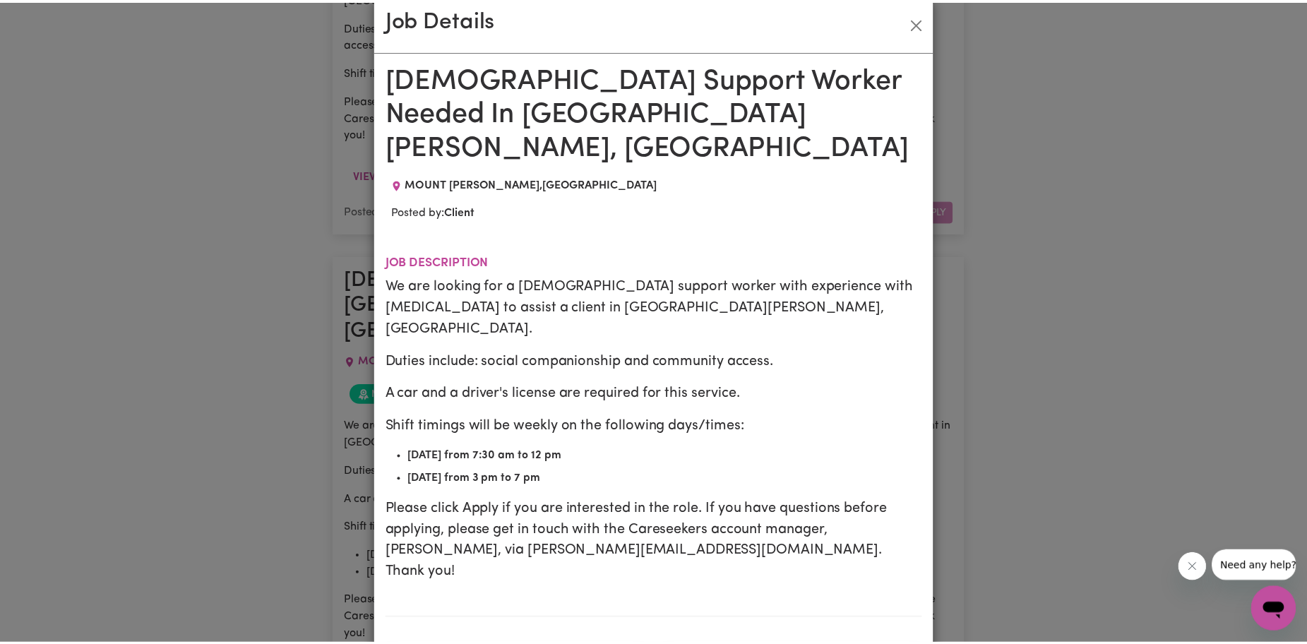
scroll to position [0, 0]
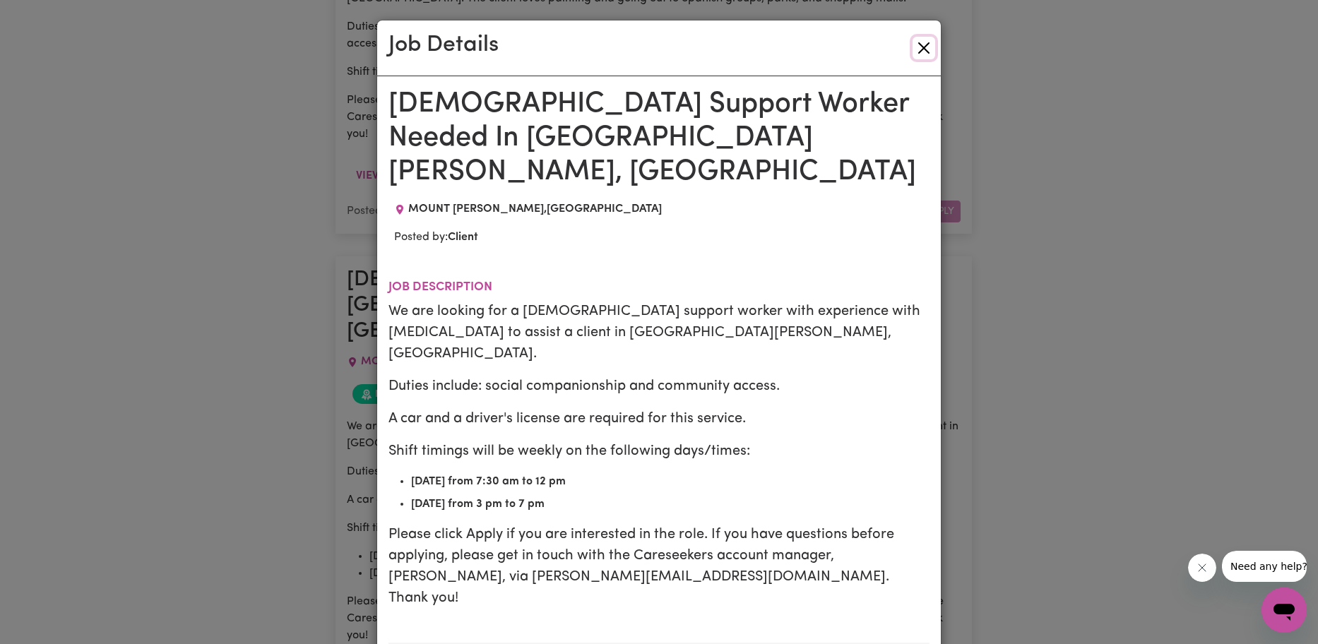
click at [924, 43] on button "Close" at bounding box center [923, 48] width 23 height 23
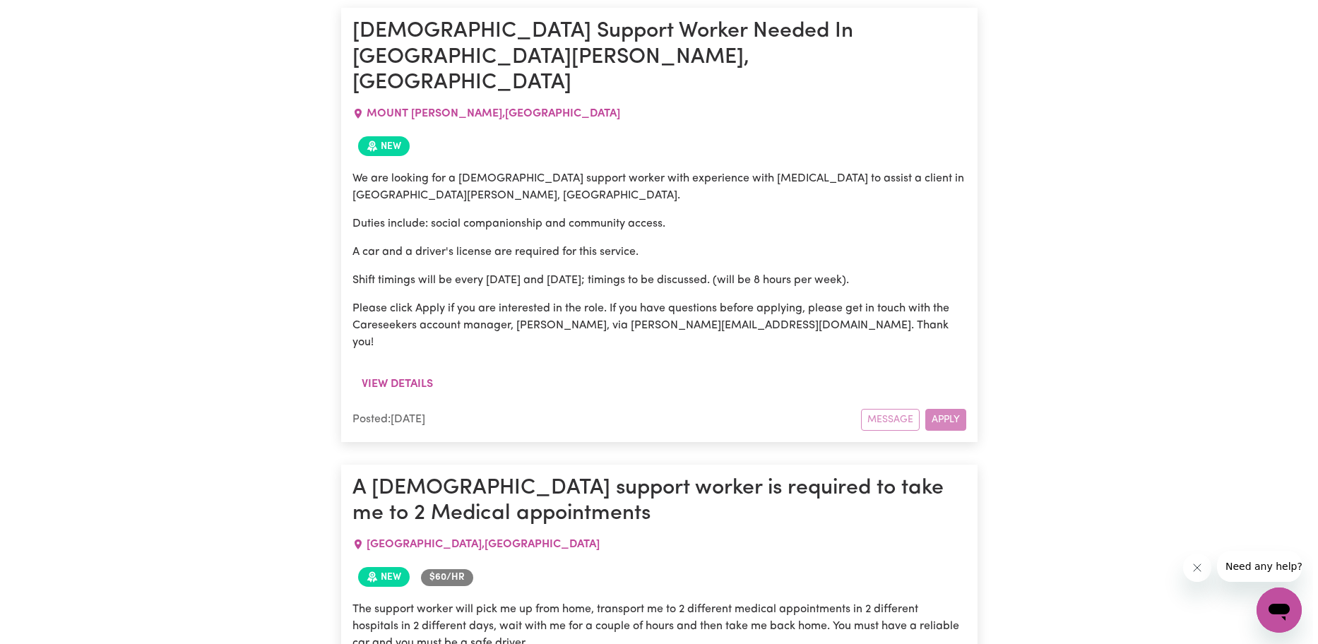
scroll to position [3036, 0]
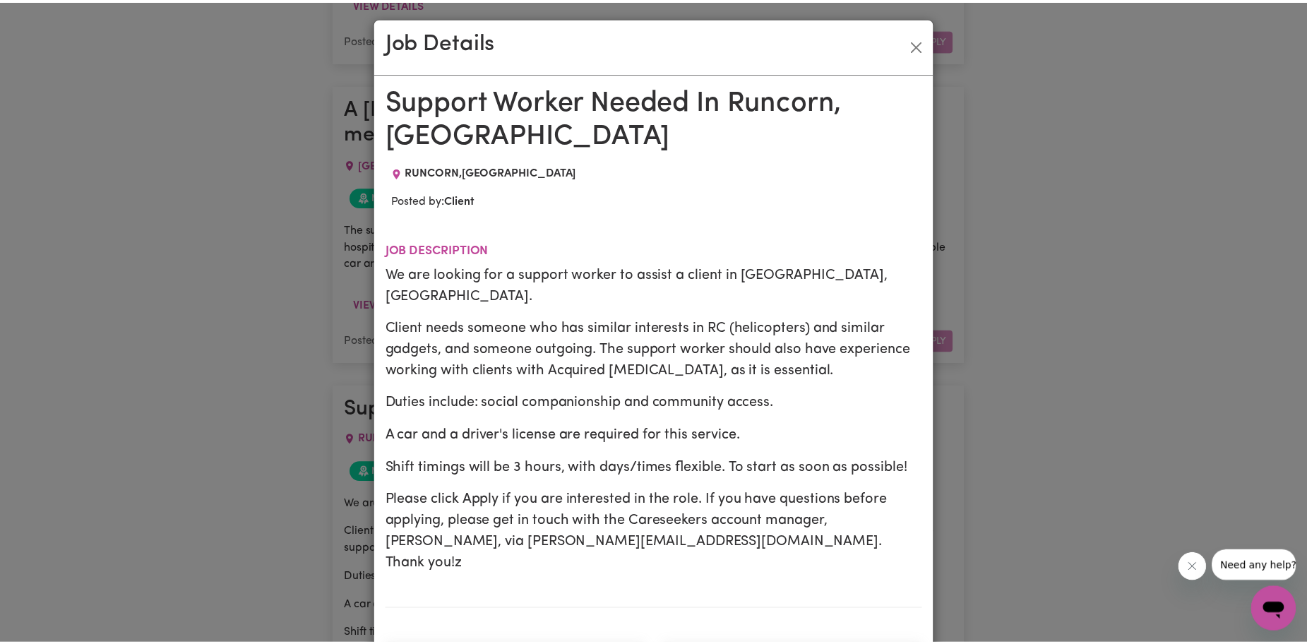
scroll to position [0, 0]
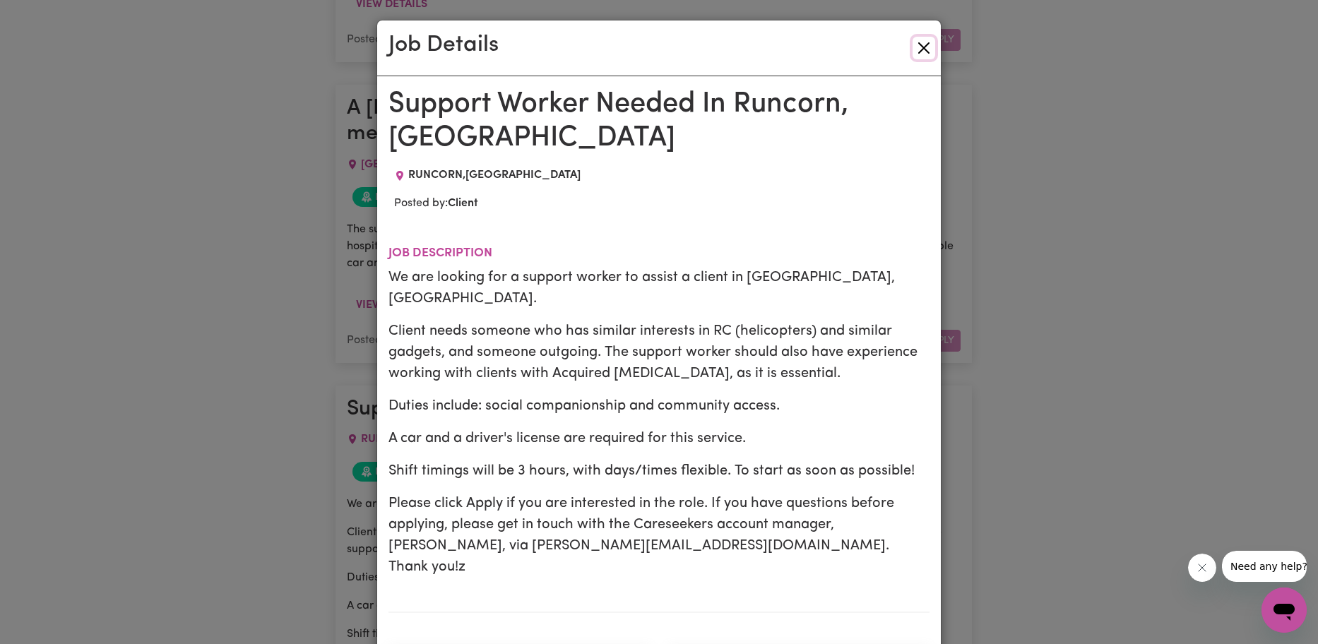
click at [915, 50] on button "Close" at bounding box center [923, 48] width 23 height 23
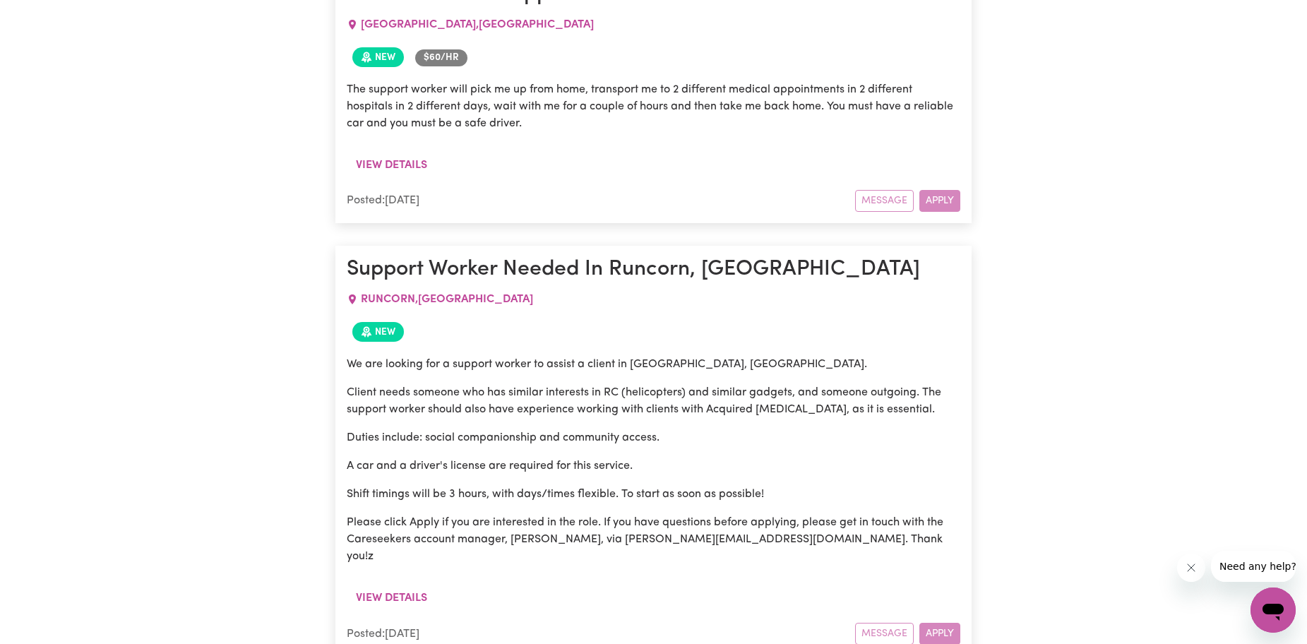
scroll to position [3178, 0]
click at [816, 583] on div "View details" at bounding box center [654, 602] width 614 height 38
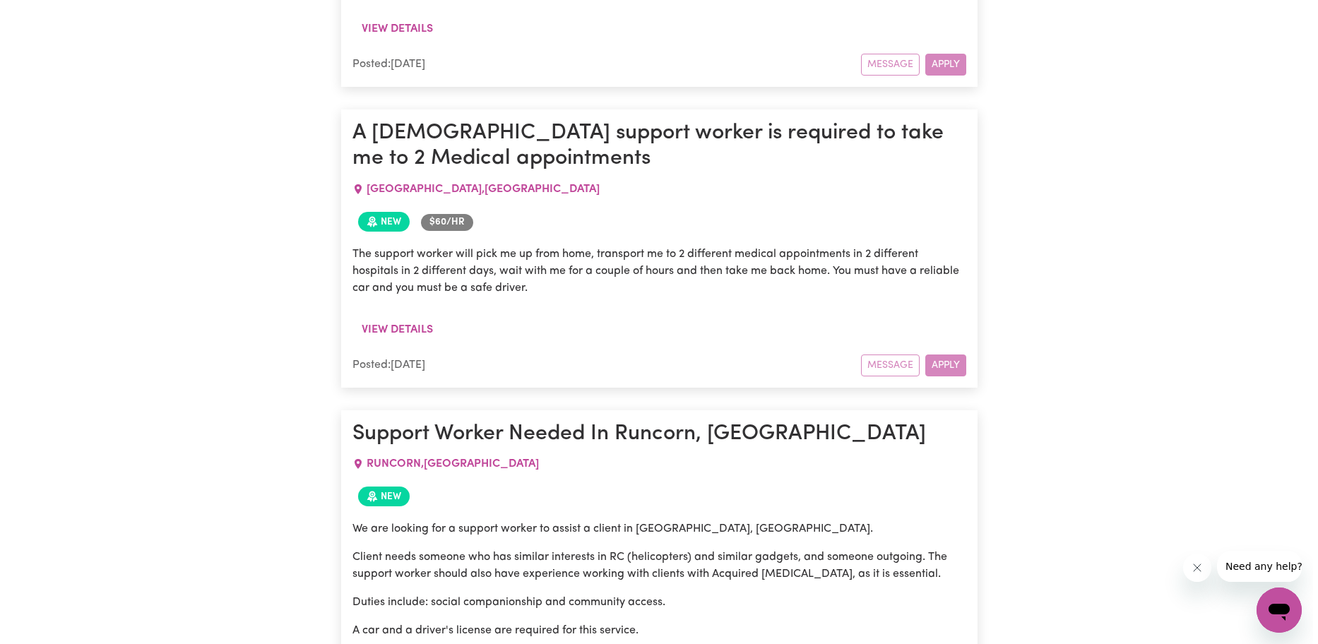
scroll to position [2966, 0]
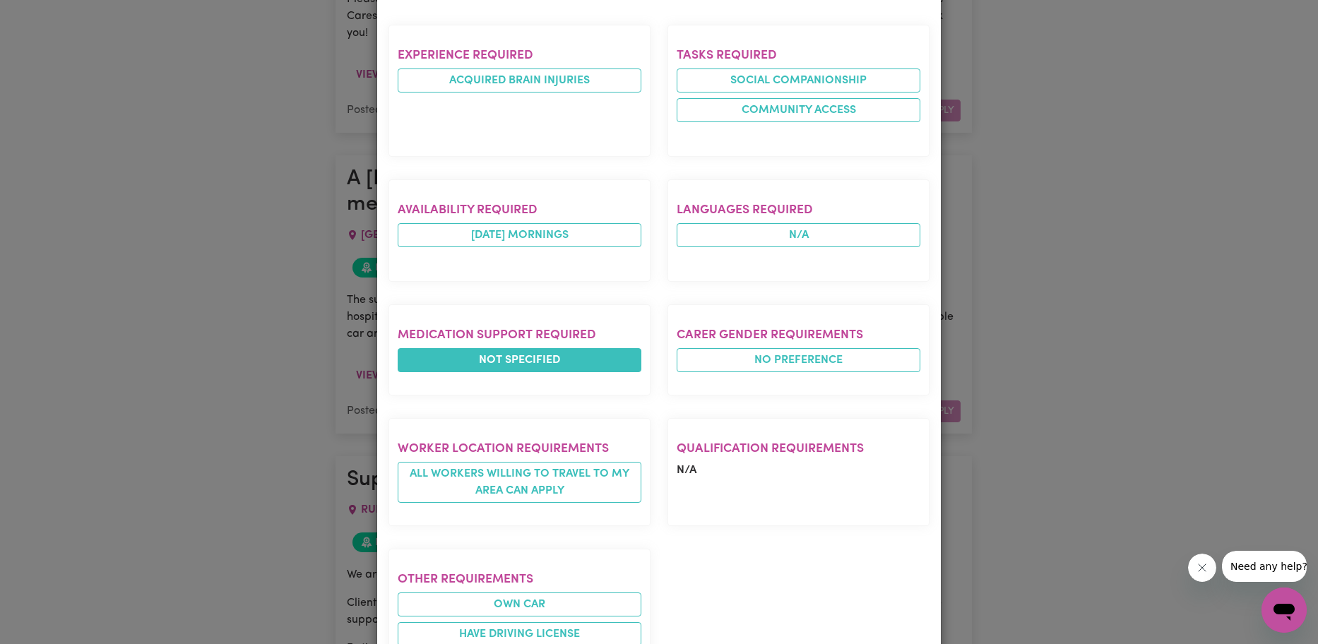
scroll to position [678, 0]
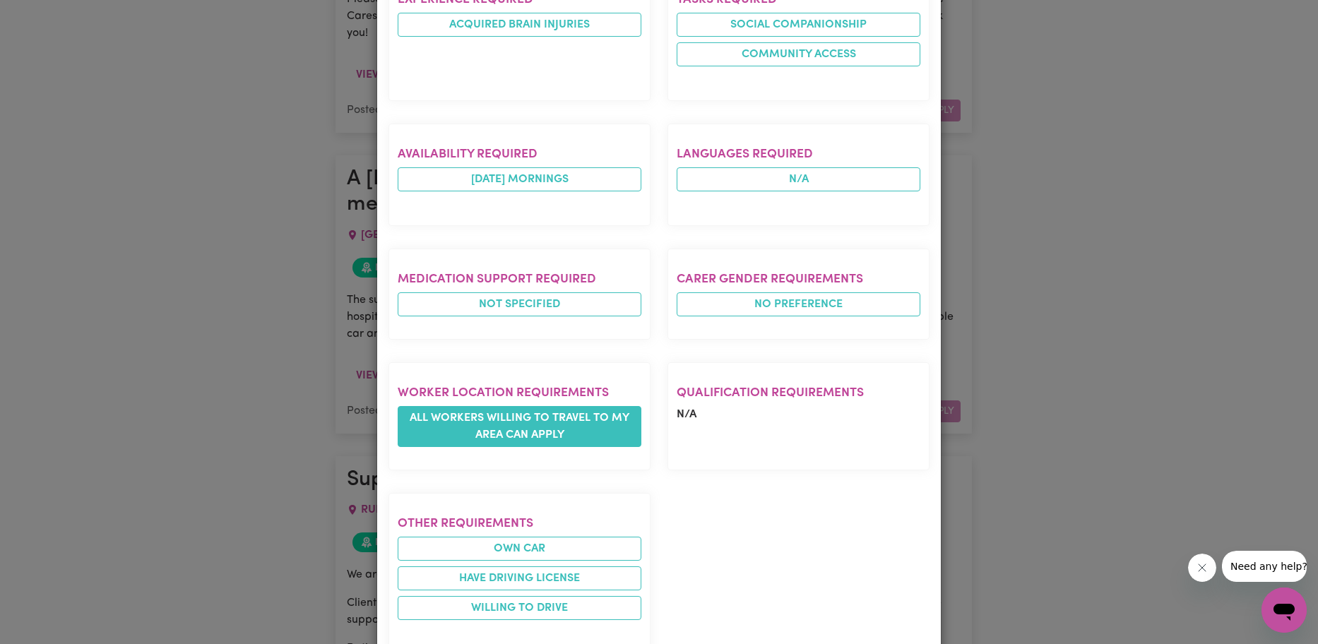
click at [594, 406] on span "All workers willing to travel to my area can apply" at bounding box center [520, 426] width 244 height 41
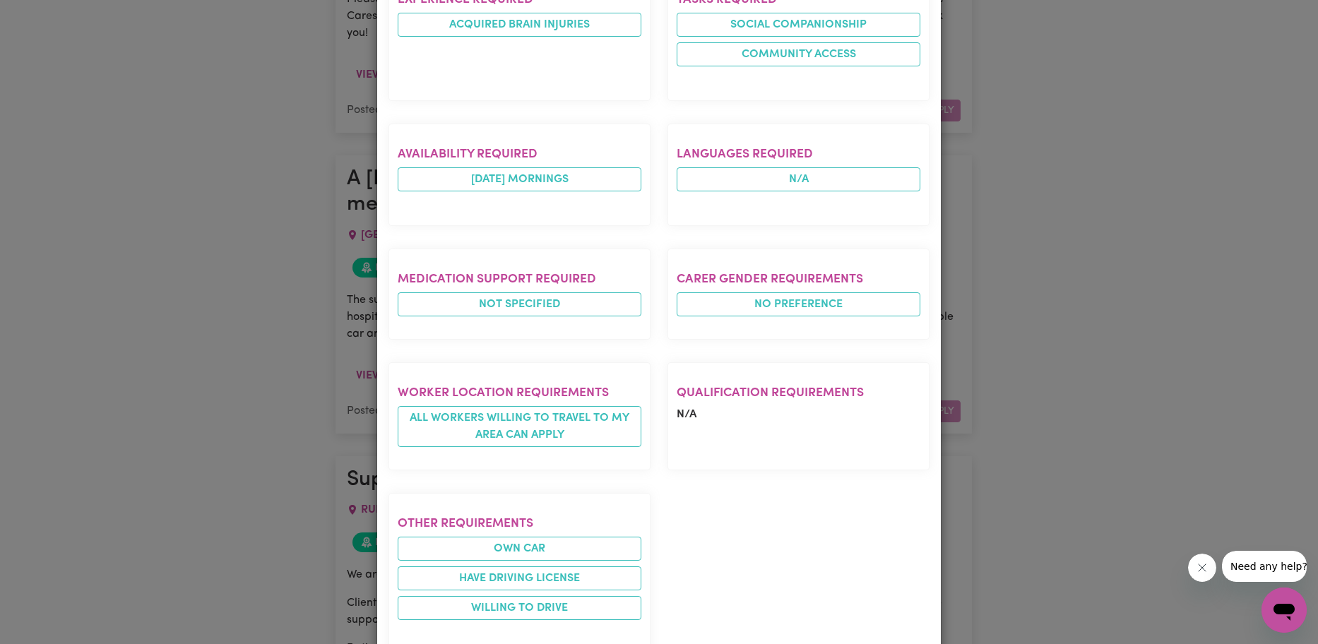
click at [1024, 292] on div "Job Details Support Worker Needed In Runcorn, QLD RUNCORN , Queensland Posted b…" at bounding box center [659, 322] width 1318 height 644
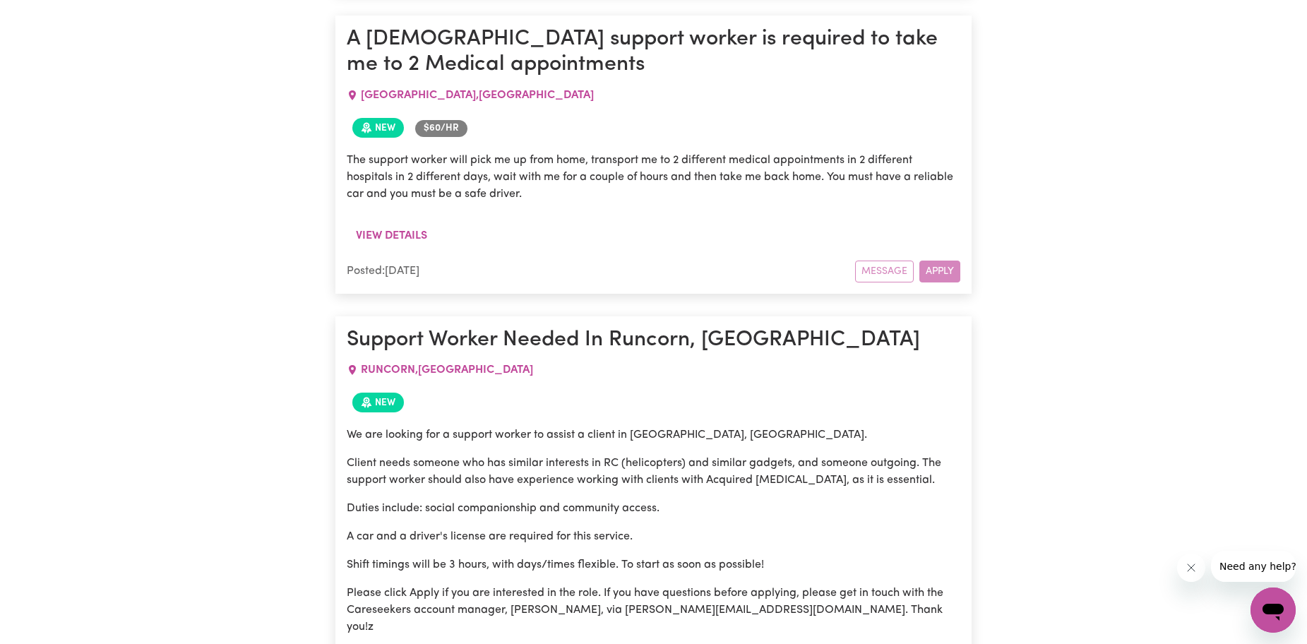
scroll to position [3248, 0]
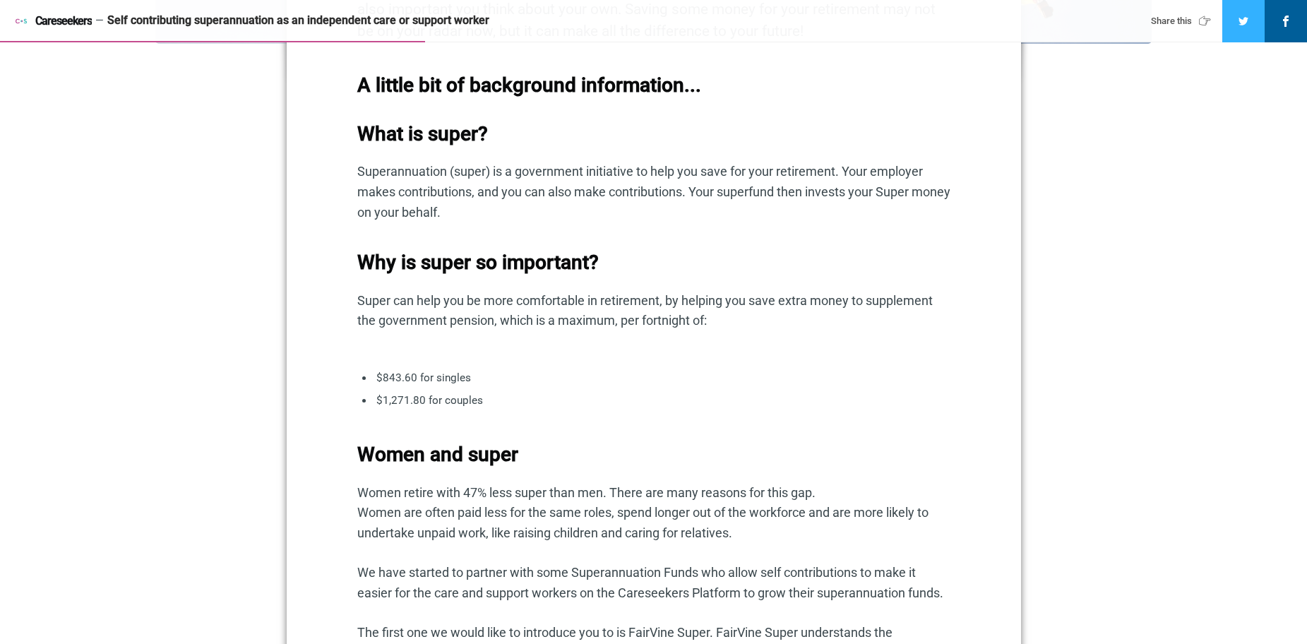
scroll to position [918, 0]
